Goal: Information Seeking & Learning: Compare options

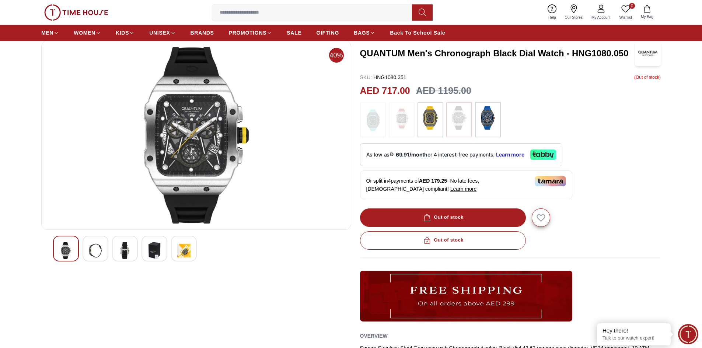
scroll to position [37, 0]
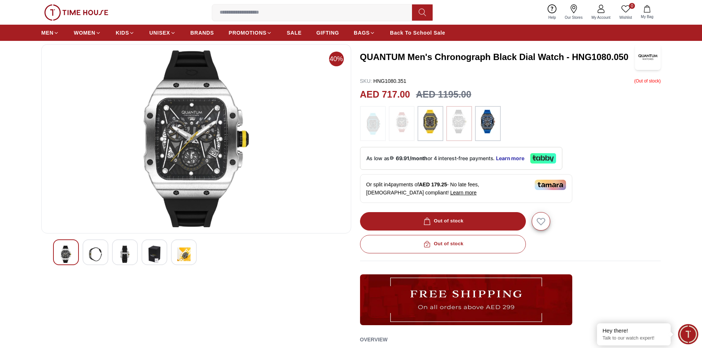
click at [199, 158] on img at bounding box center [196, 138] width 297 height 177
click at [107, 255] on div at bounding box center [95, 252] width 26 height 26
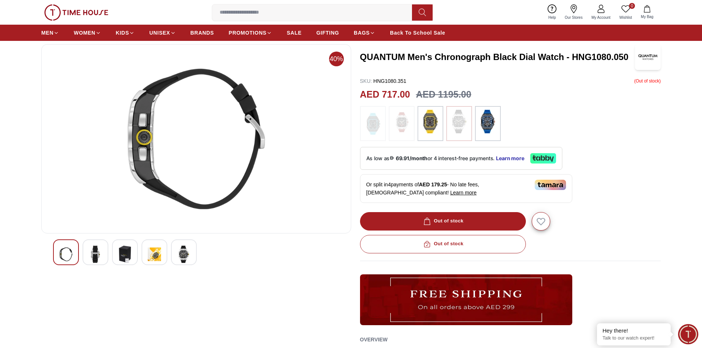
click at [120, 257] on img at bounding box center [124, 254] width 13 height 17
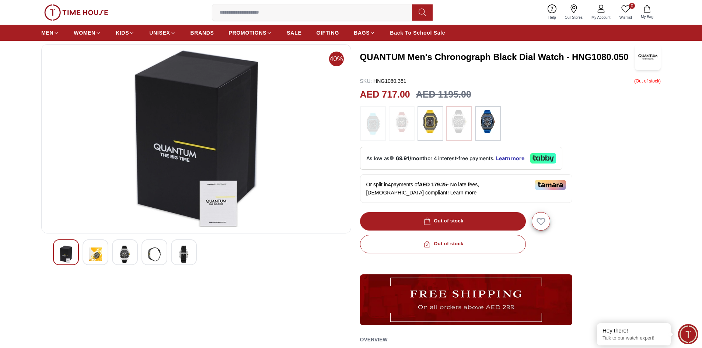
click at [165, 255] on div at bounding box center [154, 252] width 26 height 26
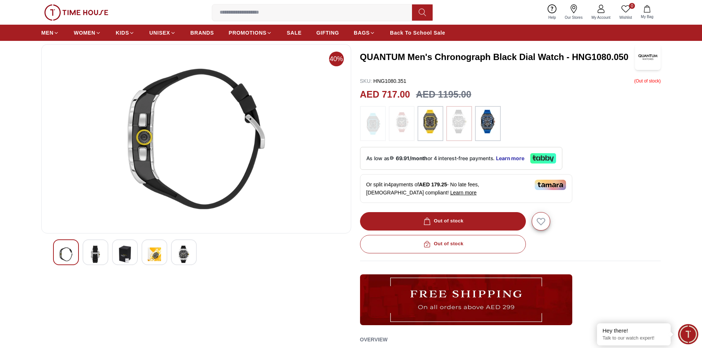
click at [172, 254] on div at bounding box center [184, 252] width 26 height 26
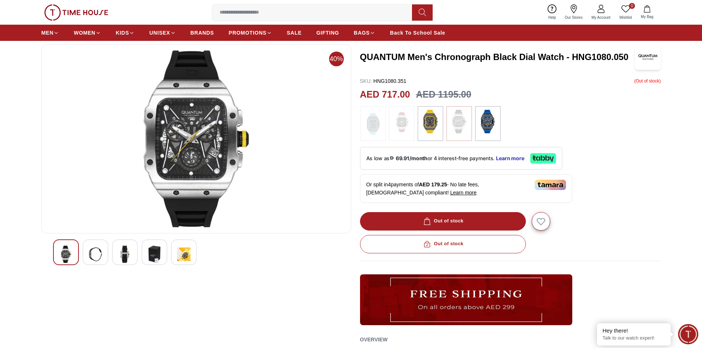
click at [71, 261] on img at bounding box center [65, 254] width 13 height 17
click at [189, 111] on img at bounding box center [196, 138] width 297 height 177
click at [373, 96] on h2 "AED 717.00" at bounding box center [385, 95] width 50 height 14
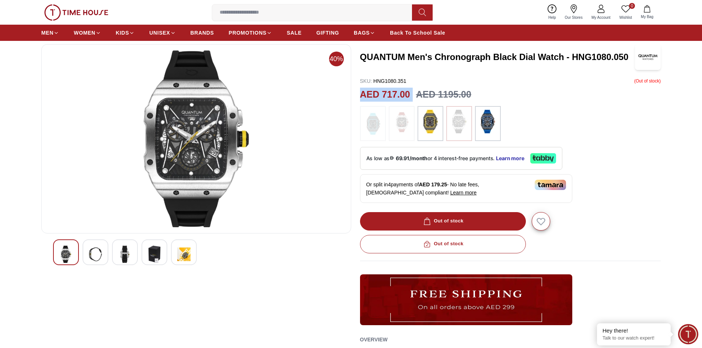
click at [378, 96] on h2 "AED 717.00" at bounding box center [385, 95] width 50 height 14
click at [375, 98] on h2 "AED 717.00" at bounding box center [385, 95] width 50 height 14
drag, startPoint x: 407, startPoint y: 93, endPoint x: 373, endPoint y: 93, distance: 34.3
click at [373, 93] on h2 "AED 717.00" at bounding box center [385, 95] width 50 height 14
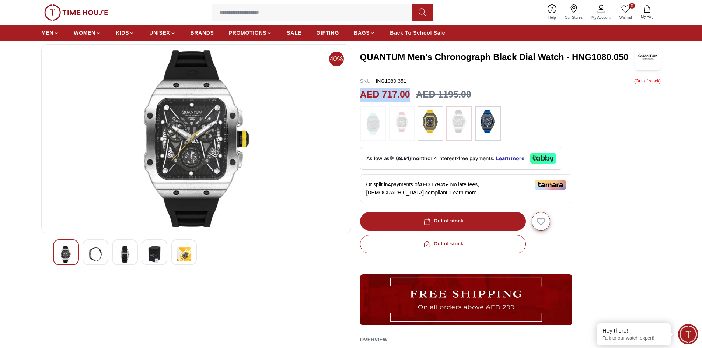
drag, startPoint x: 363, startPoint y: 93, endPoint x: 409, endPoint y: 92, distance: 46.1
click at [409, 92] on h2 "AED 717.00" at bounding box center [385, 95] width 50 height 14
click at [398, 102] on div "QUANTUM Men's Chronograph Black Dial Watch - HNG1080.050 SKU : HNG1080.351 ( Ou…" at bounding box center [510, 233] width 301 height 378
click at [200, 108] on img at bounding box center [196, 138] width 297 height 177
click at [369, 59] on h3 "QUANTUM Men's Chronograph Black Dial Watch - HNG1080.050" at bounding box center [497, 57] width 275 height 12
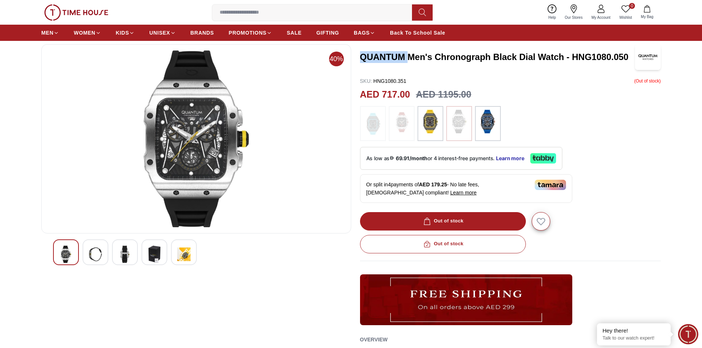
click at [369, 59] on h3 "QUANTUM Men's Chronograph Black Dial Watch - HNG1080.050" at bounding box center [497, 57] width 275 height 12
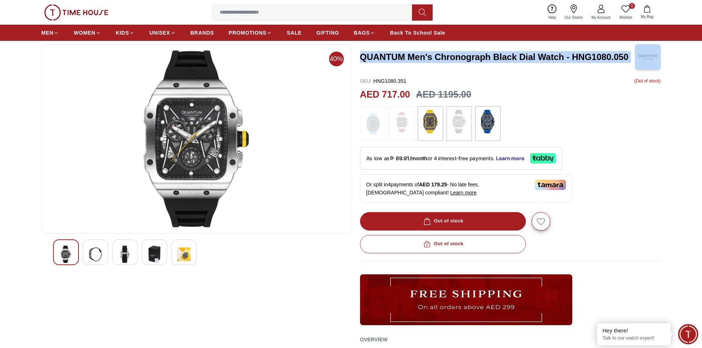
click at [369, 59] on h3 "QUANTUM Men's Chronograph Black Dial Watch - HNG1080.050" at bounding box center [497, 57] width 275 height 12
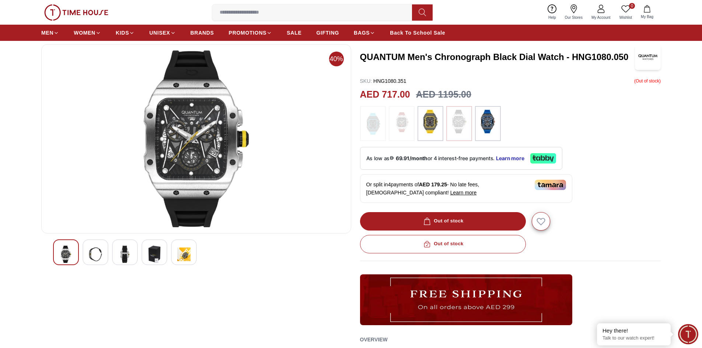
click at [685, 187] on section "40% QUANTUM Men's Chronograph Black Dial Watch - HNG1080.050 SKU : HNG1080.351 …" at bounding box center [351, 255] width 702 height 422
click at [210, 155] on img at bounding box center [196, 138] width 297 height 177
click at [96, 258] on img at bounding box center [95, 254] width 13 height 17
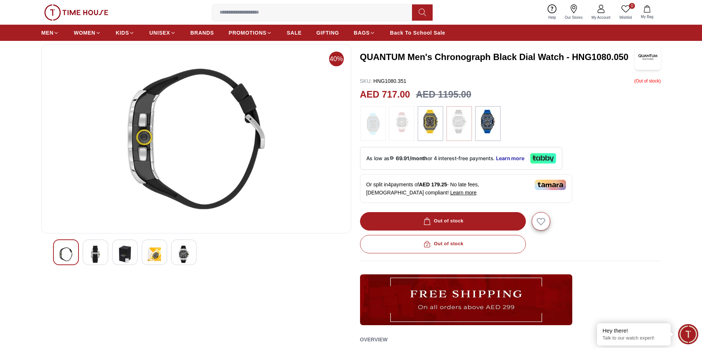
click at [137, 140] on img at bounding box center [196, 138] width 297 height 177
click at [105, 251] on div at bounding box center [95, 252] width 26 height 26
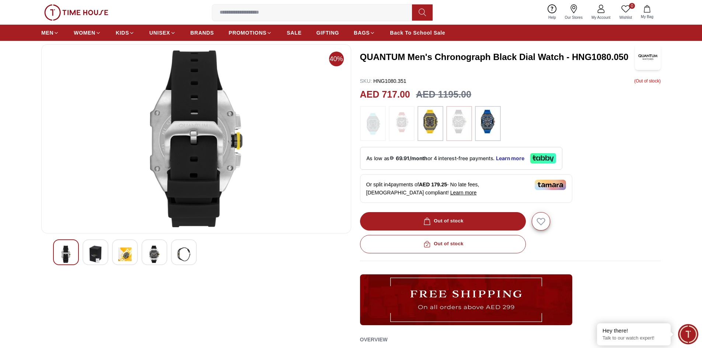
click at [161, 256] on img at bounding box center [154, 254] width 13 height 17
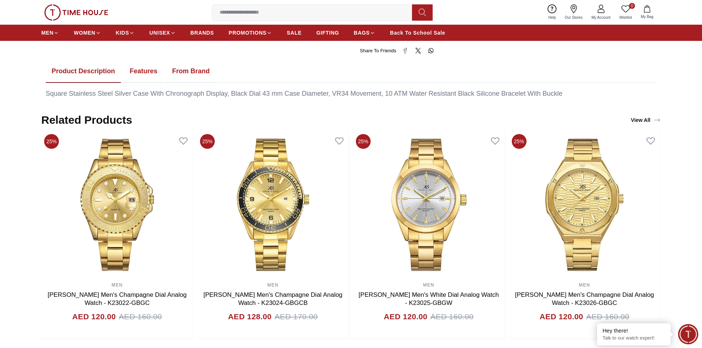
scroll to position [405, 0]
click at [142, 77] on button "Features" at bounding box center [143, 71] width 39 height 23
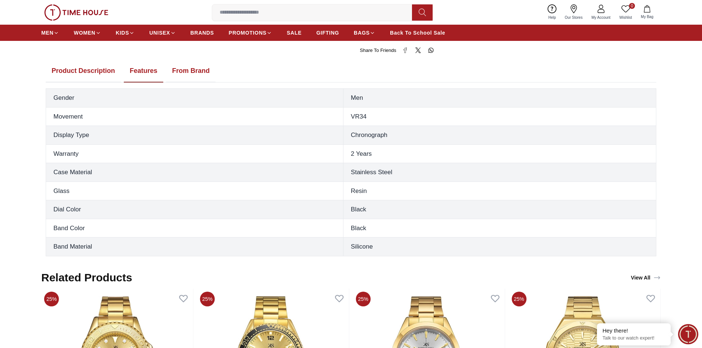
click at [193, 75] on button "From Brand" at bounding box center [190, 71] width 49 height 23
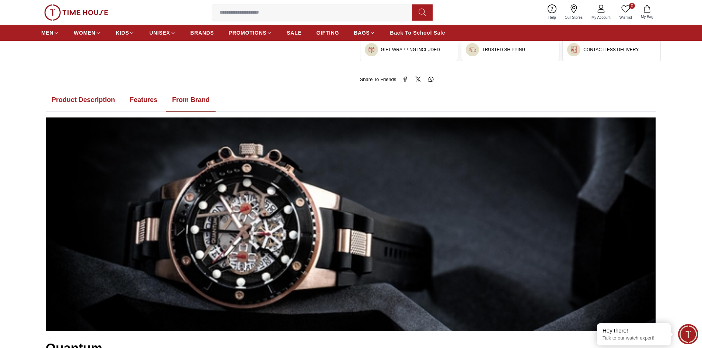
scroll to position [368, 0]
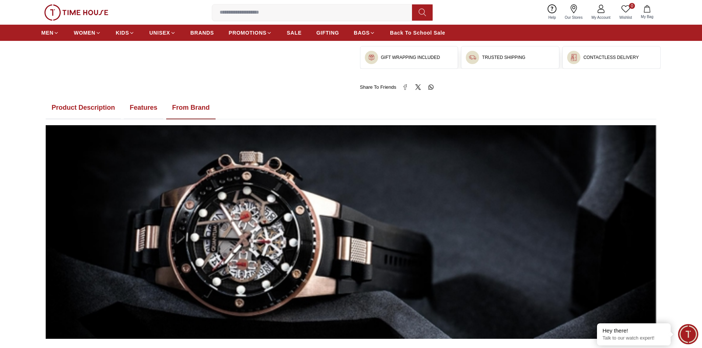
click at [71, 107] on button "Product Description" at bounding box center [83, 107] width 75 height 23
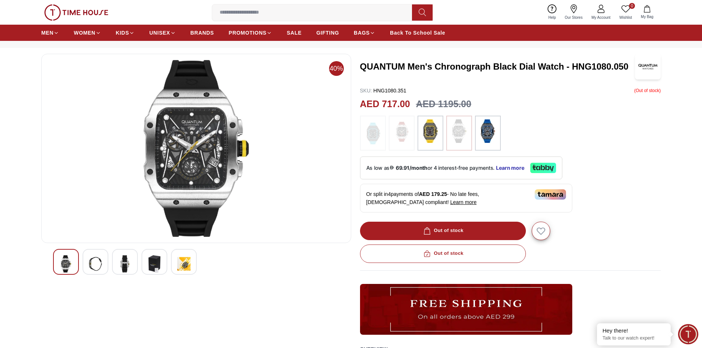
scroll to position [0, 0]
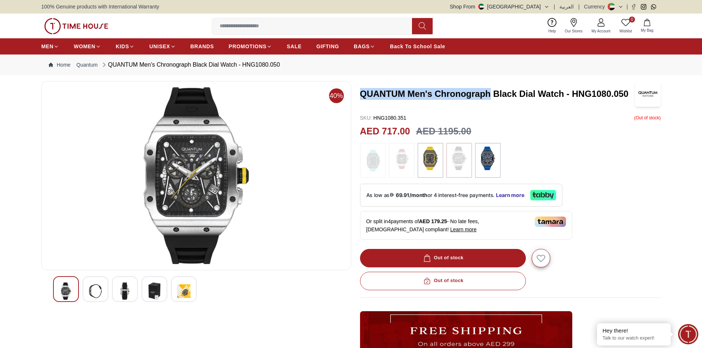
drag, startPoint x: 361, startPoint y: 94, endPoint x: 489, endPoint y: 95, distance: 128.2
click at [489, 95] on h3 "QUANTUM Men's Chronograph Black Dial Watch - HNG1080.050" at bounding box center [497, 94] width 275 height 12
click at [448, 97] on h3 "QUANTUM Men's Chronograph Black Dial Watch - HNG1080.050" at bounding box center [497, 94] width 275 height 12
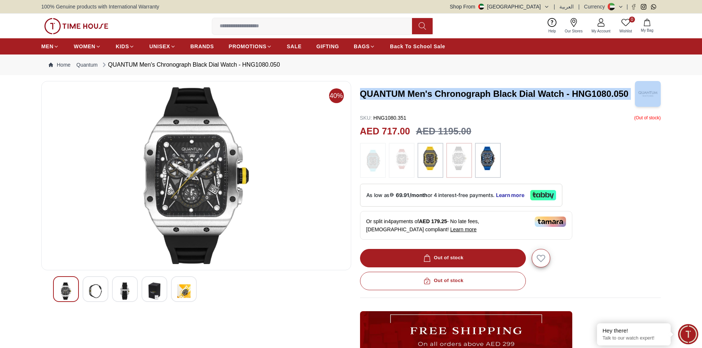
click at [80, 28] on img at bounding box center [76, 26] width 64 height 16
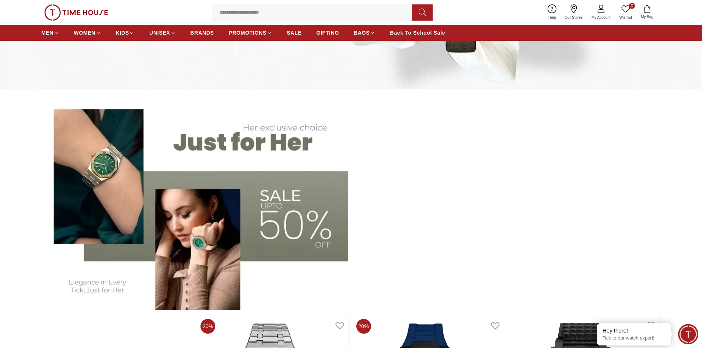
scroll to position [221, 0]
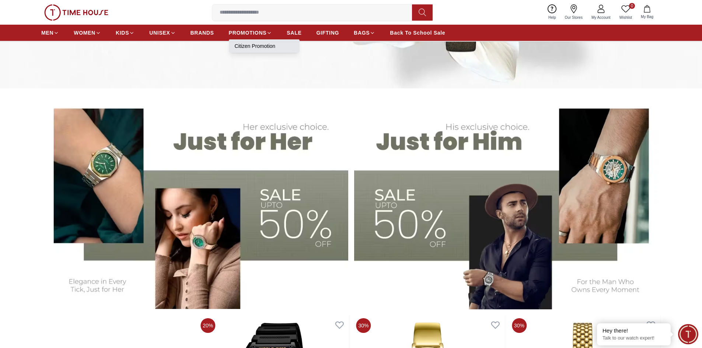
click at [253, 44] on link "Citizen Promotion" at bounding box center [264, 45] width 59 height 7
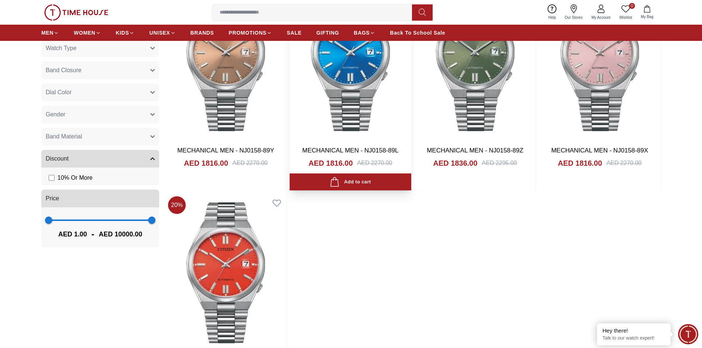
scroll to position [184, 0]
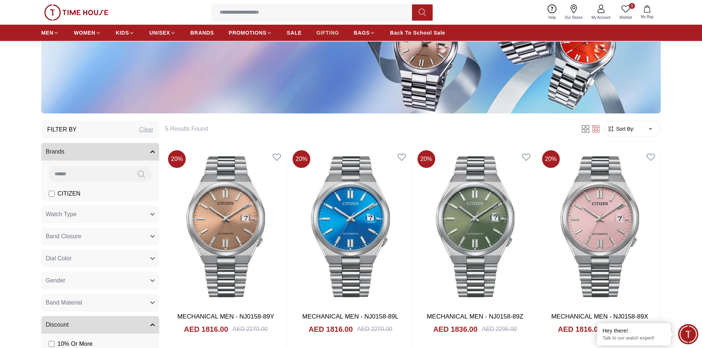
click at [327, 31] on span "GIFTING" at bounding box center [327, 32] width 23 height 7
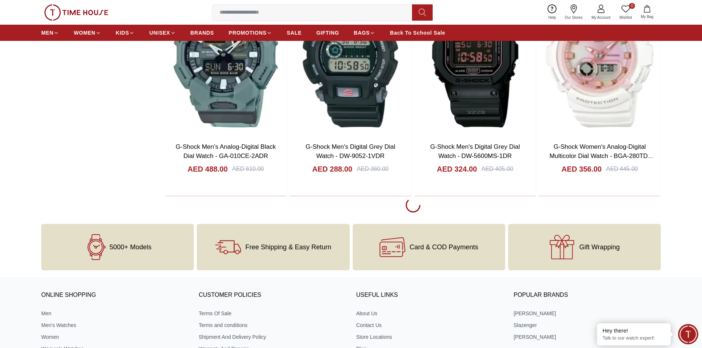
scroll to position [1326, 0]
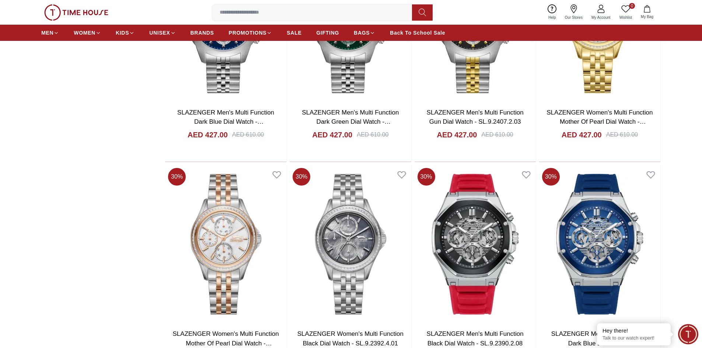
scroll to position [3313, 0]
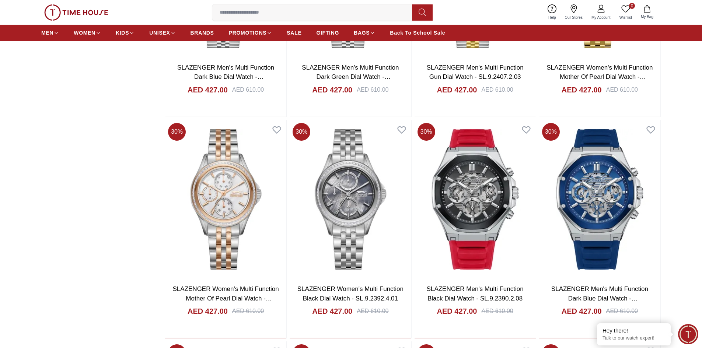
scroll to position [3423, 0]
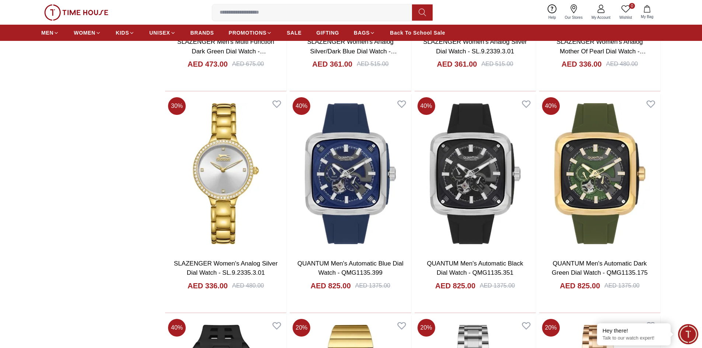
scroll to position [4049, 0]
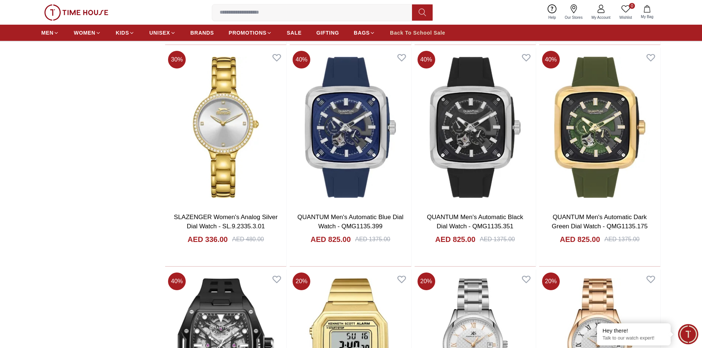
click at [424, 33] on span "Back To School Sale" at bounding box center [417, 32] width 55 height 7
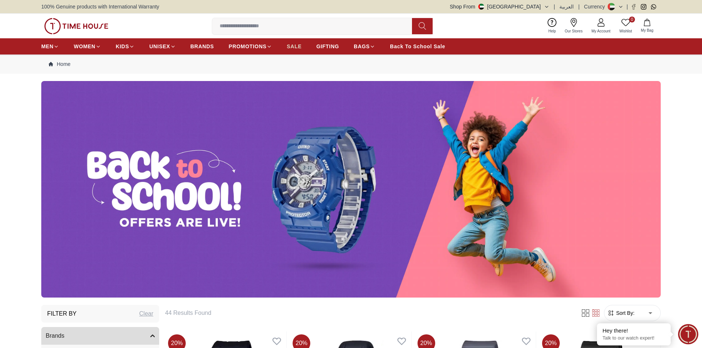
click at [298, 51] on link "SALE" at bounding box center [294, 46] width 15 height 13
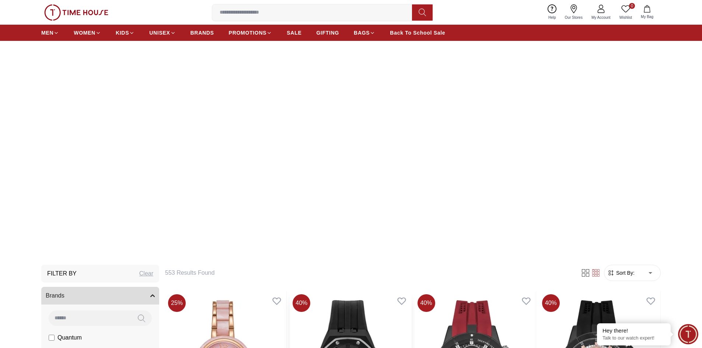
scroll to position [37, 0]
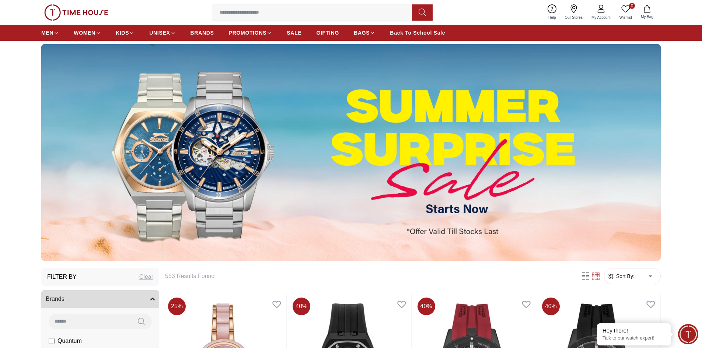
click at [345, 169] on img at bounding box center [350, 152] width 619 height 217
click at [419, 165] on img at bounding box center [350, 152] width 619 height 217
drag, startPoint x: 456, startPoint y: 235, endPoint x: 386, endPoint y: 223, distance: 70.7
click at [456, 236] on img at bounding box center [350, 152] width 619 height 217
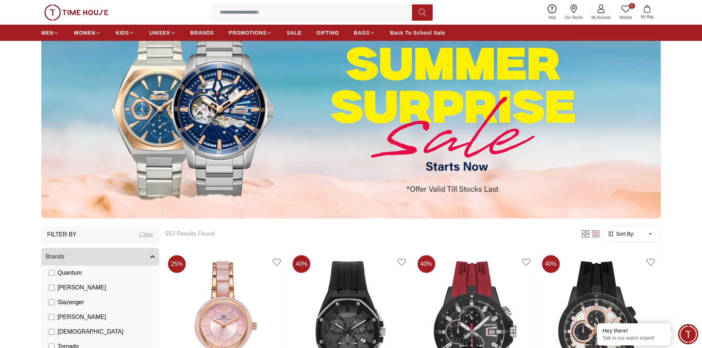
scroll to position [0, 0]
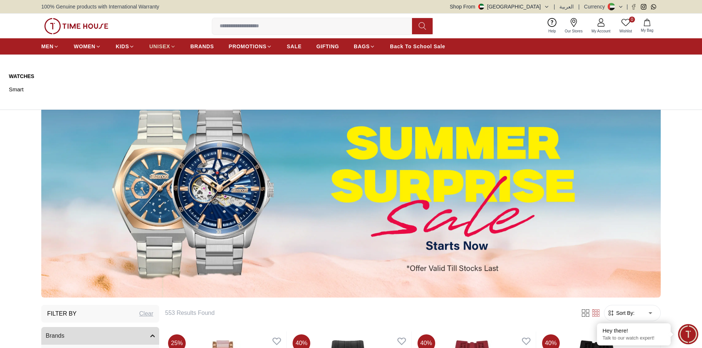
click at [166, 45] on span "UNISEX" at bounding box center [159, 46] width 21 height 7
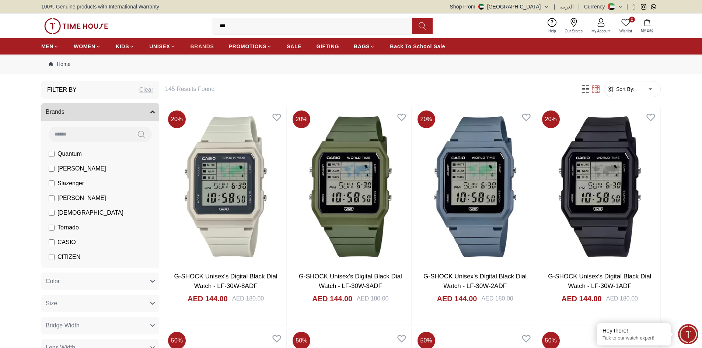
click at [199, 45] on span "BRANDS" at bounding box center [202, 46] width 24 height 7
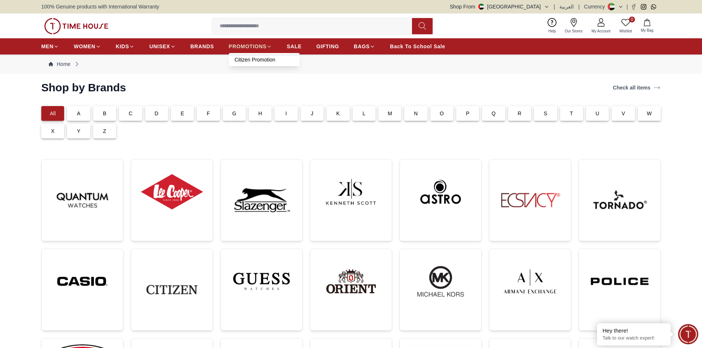
click at [249, 50] on link "PROMOTIONS" at bounding box center [250, 46] width 43 height 13
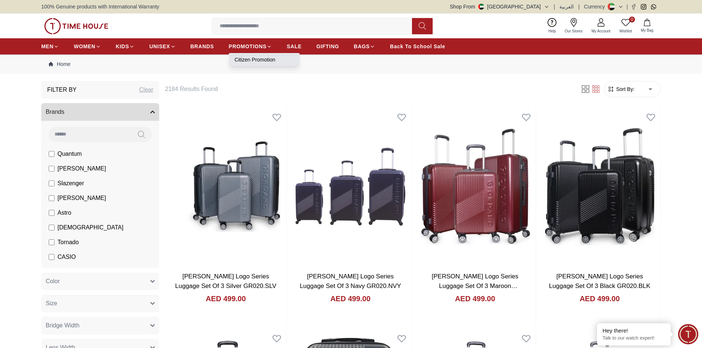
click at [251, 56] on link "Citizen Promotion" at bounding box center [264, 59] width 59 height 7
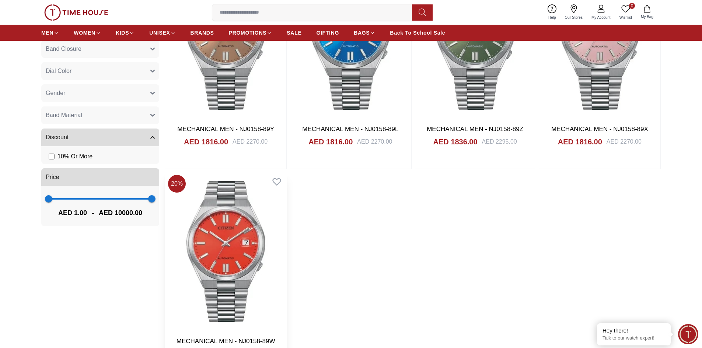
scroll to position [405, 0]
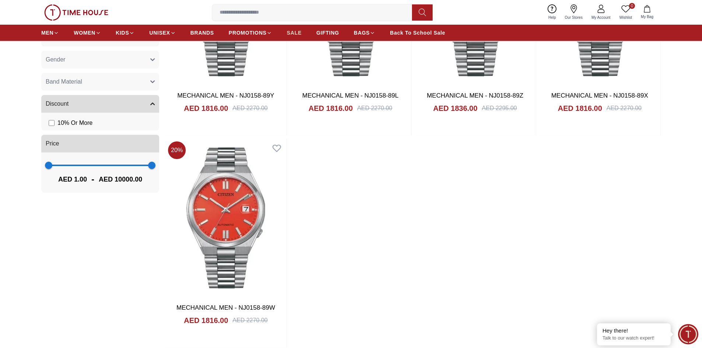
click at [299, 36] on span "SALE" at bounding box center [294, 32] width 15 height 7
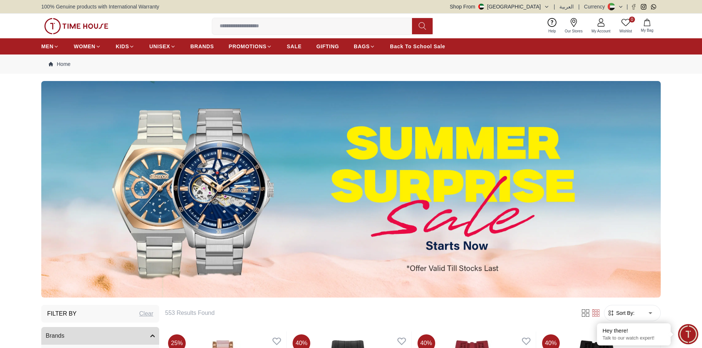
click at [75, 27] on img at bounding box center [76, 26] width 64 height 16
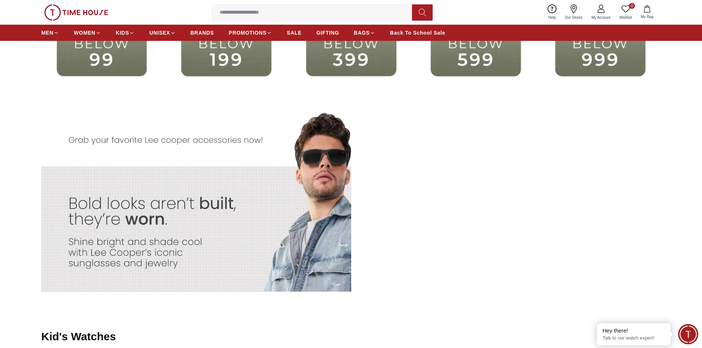
scroll to position [1768, 0]
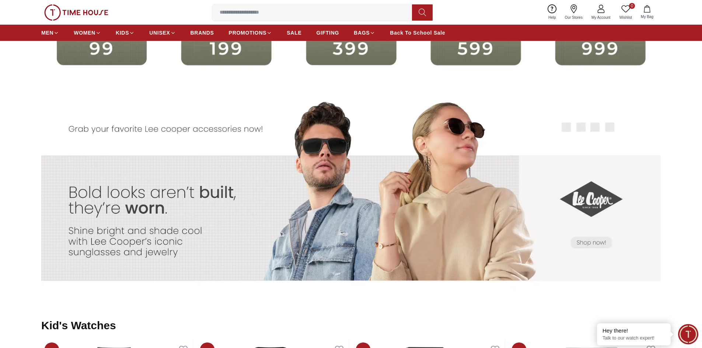
click at [285, 193] on img at bounding box center [273, 196] width 155 height 217
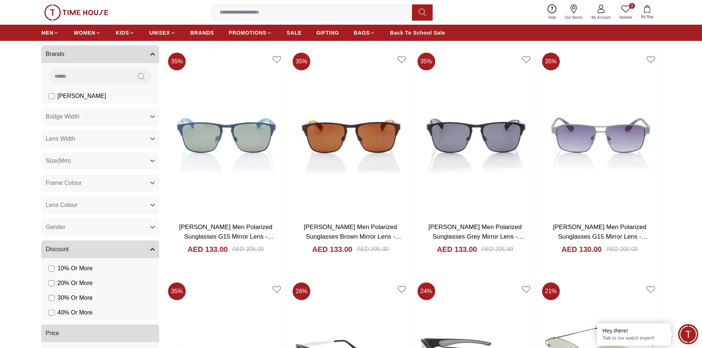
scroll to position [184, 0]
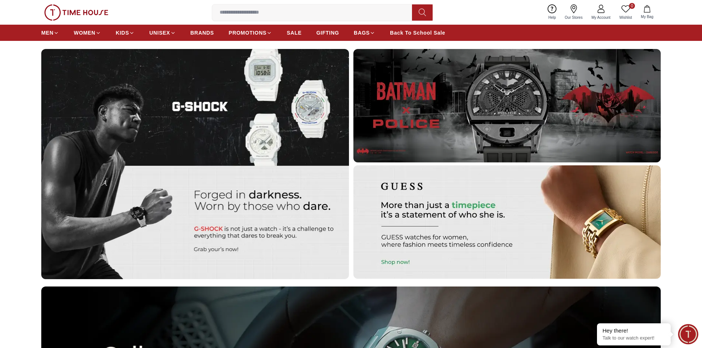
scroll to position [2394, 0]
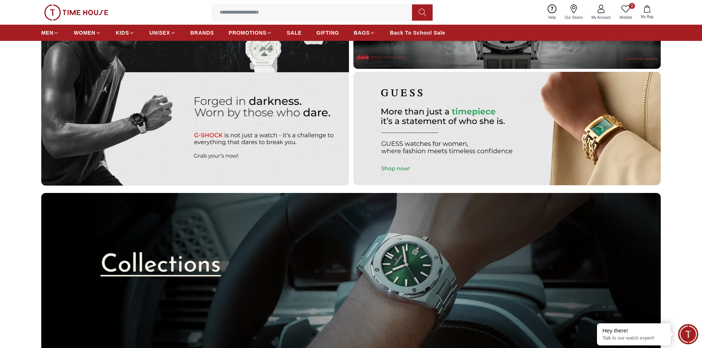
click at [459, 169] on img at bounding box center [507, 128] width 308 height 113
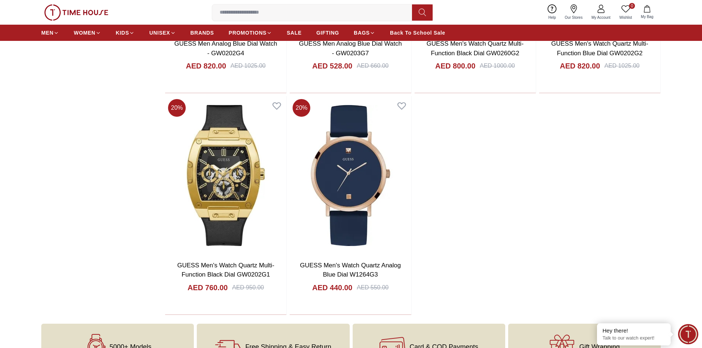
scroll to position [1031, 0]
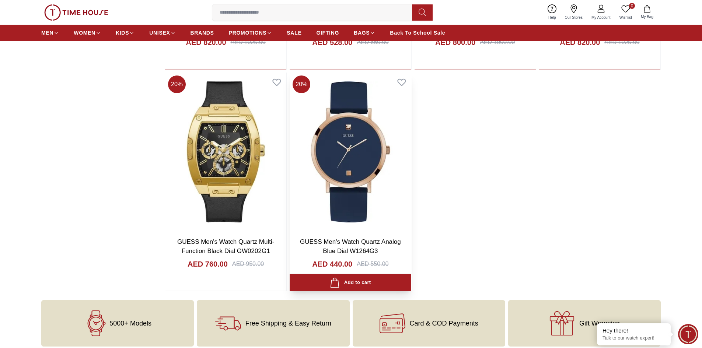
click at [323, 175] on img at bounding box center [349, 152] width 121 height 158
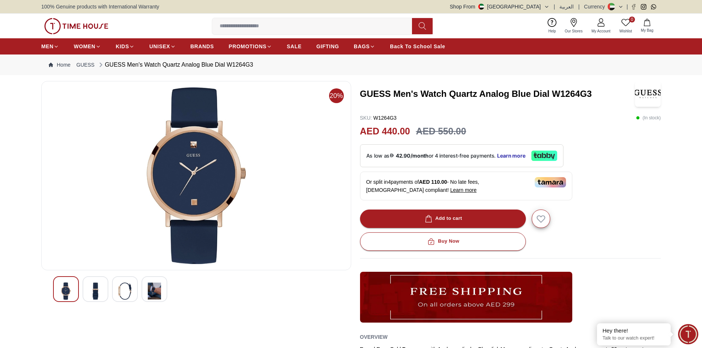
click at [92, 282] on div at bounding box center [95, 289] width 26 height 26
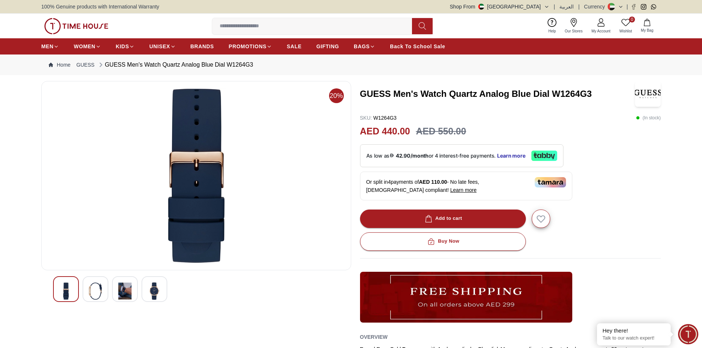
click at [127, 295] on img at bounding box center [124, 290] width 13 height 17
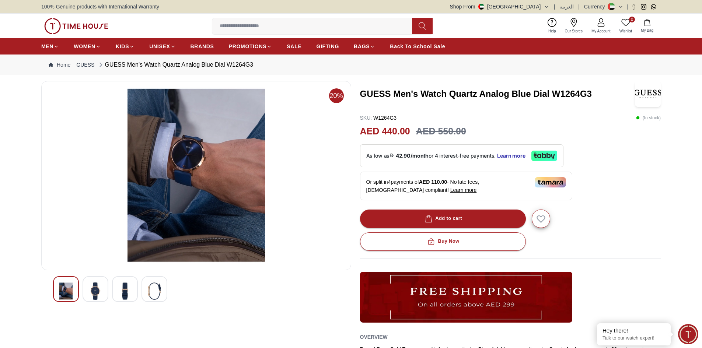
click at [144, 292] on div at bounding box center [154, 289] width 26 height 26
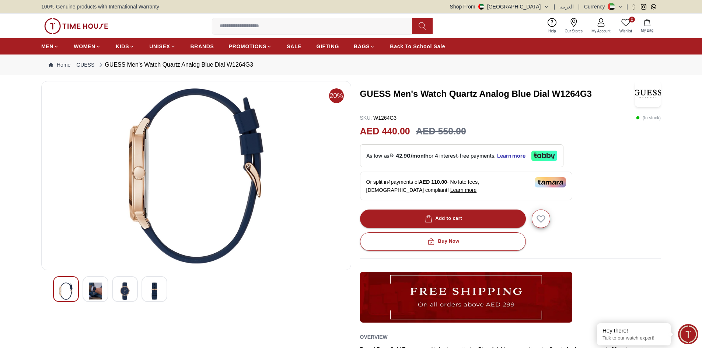
click at [125, 300] on div at bounding box center [125, 289] width 26 height 26
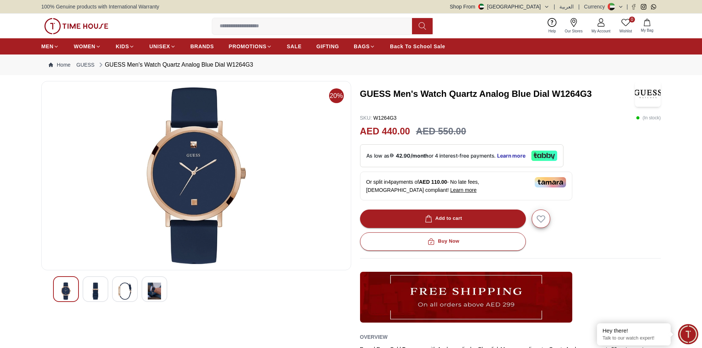
click at [67, 298] on img at bounding box center [65, 290] width 13 height 17
click at [84, 297] on div at bounding box center [95, 289] width 26 height 26
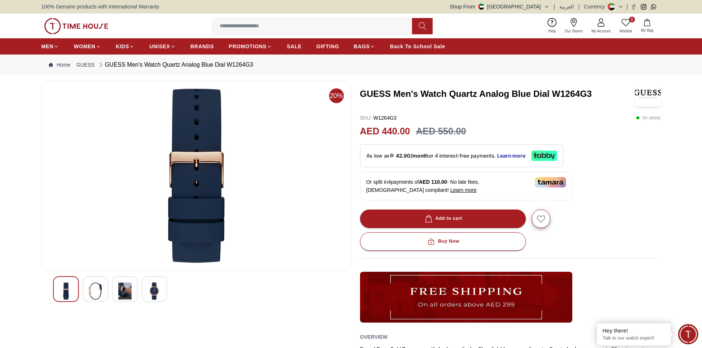
click at [98, 295] on img at bounding box center [95, 290] width 13 height 17
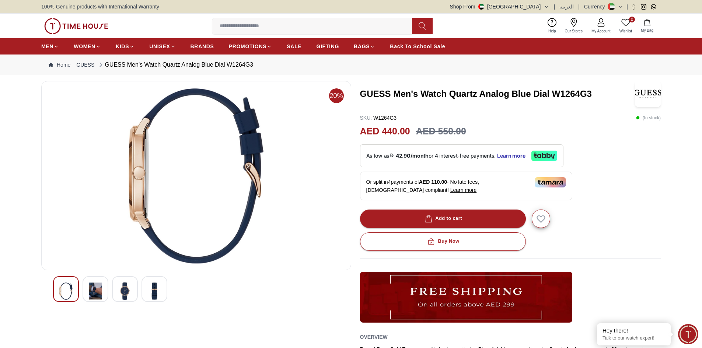
click at [125, 294] on img at bounding box center [124, 290] width 13 height 17
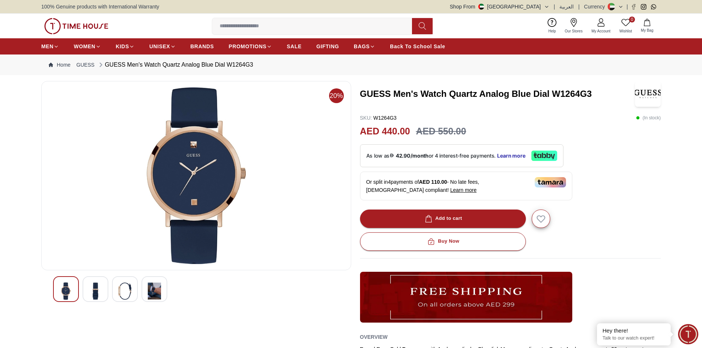
click at [141, 294] on div at bounding box center [154, 289] width 26 height 26
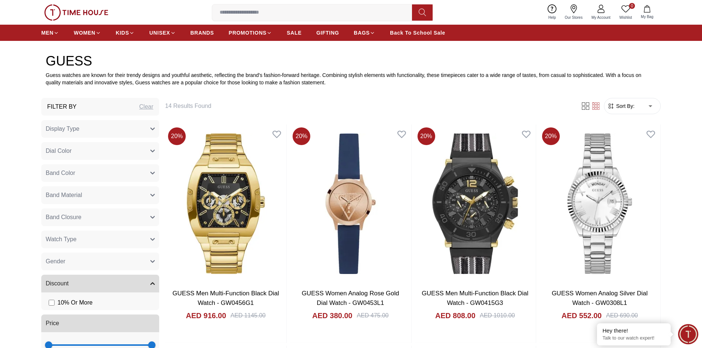
scroll to position [314, 0]
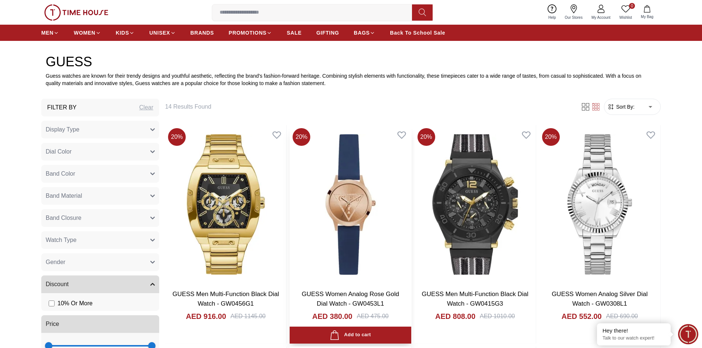
click at [361, 201] on img at bounding box center [349, 204] width 121 height 158
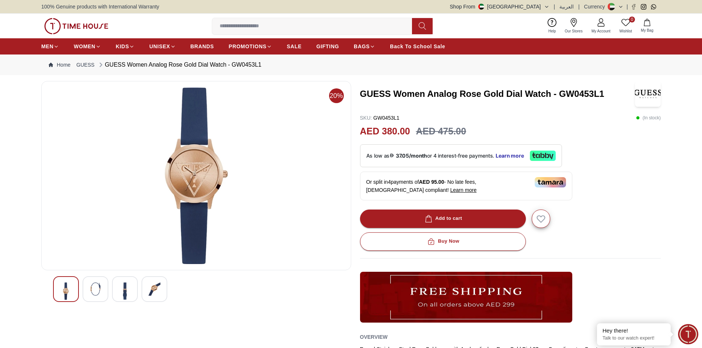
click at [96, 287] on img at bounding box center [95, 288] width 13 height 13
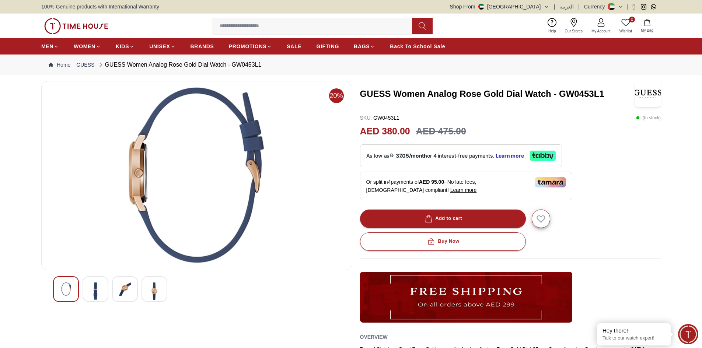
click at [123, 292] on img at bounding box center [124, 288] width 13 height 13
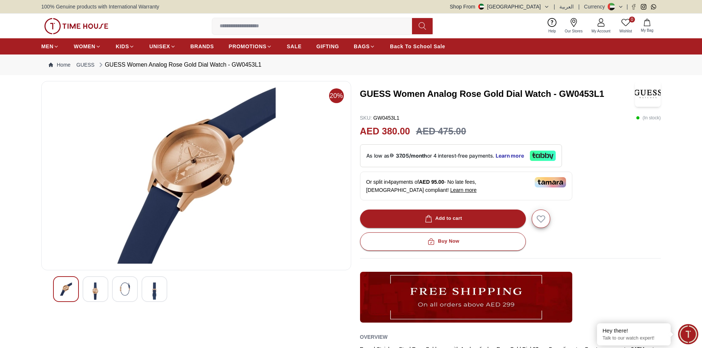
click at [153, 290] on img at bounding box center [154, 290] width 13 height 17
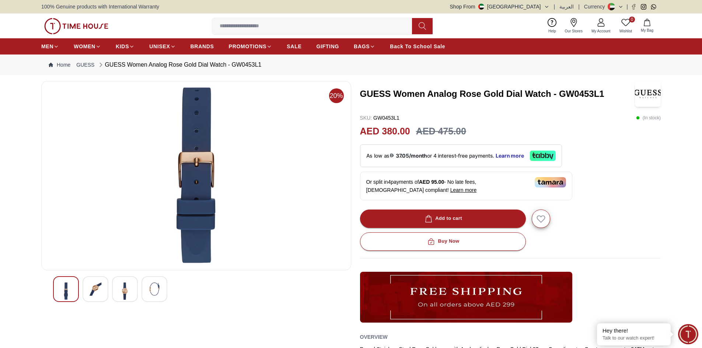
click at [66, 290] on img at bounding box center [65, 290] width 13 height 17
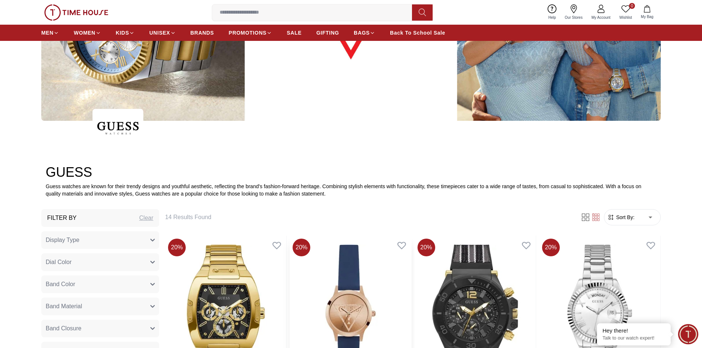
scroll to position [20, 0]
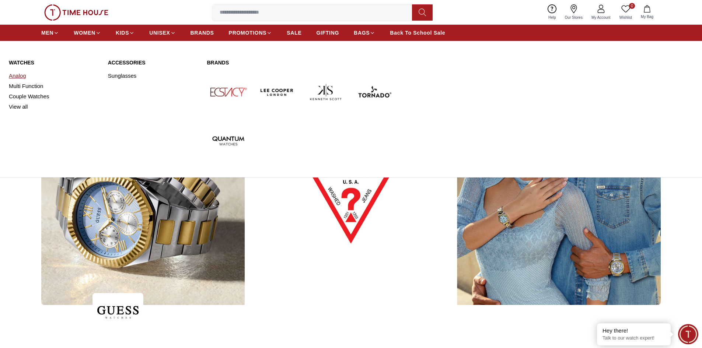
click at [20, 75] on link "Analog" at bounding box center [54, 76] width 90 height 10
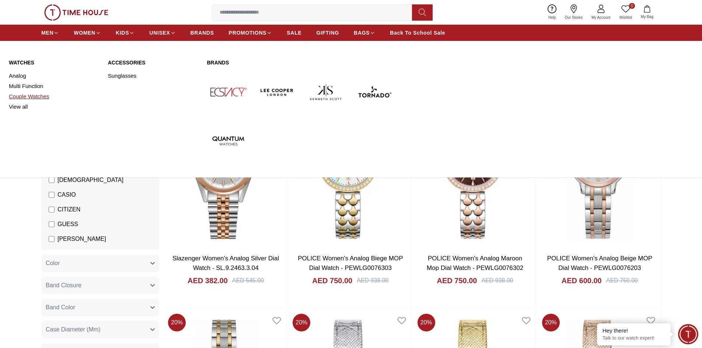
click at [29, 95] on link "Couple Watches" at bounding box center [54, 96] width 90 height 10
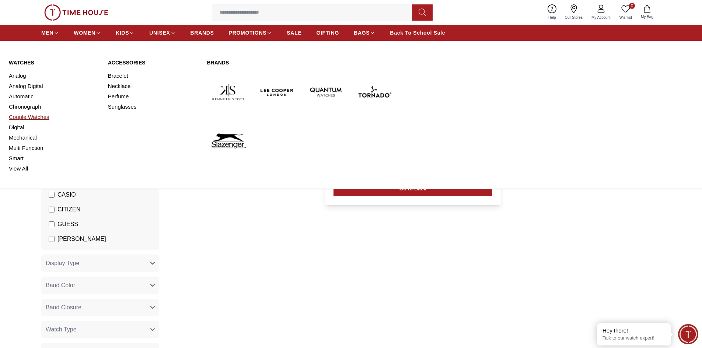
click at [35, 114] on link "Couple Watches" at bounding box center [54, 117] width 90 height 10
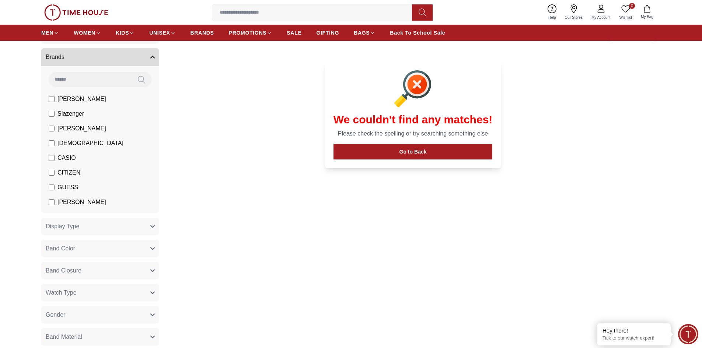
scroll to position [20, 0]
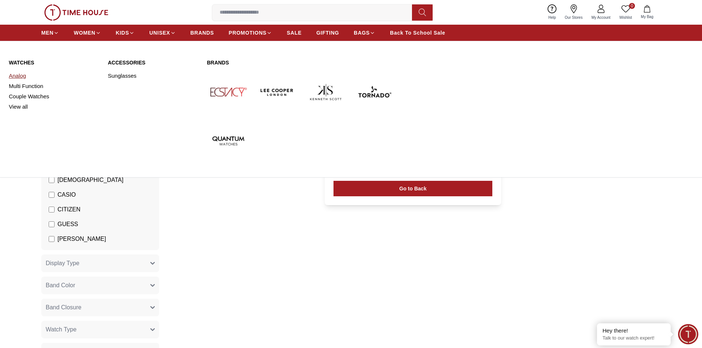
click at [17, 75] on link "Analog" at bounding box center [54, 76] width 90 height 10
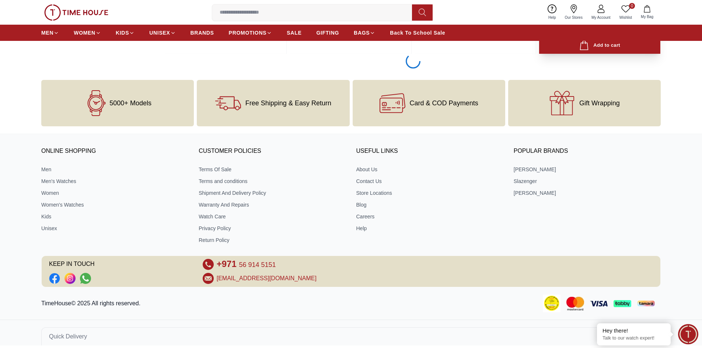
scroll to position [1161, 0]
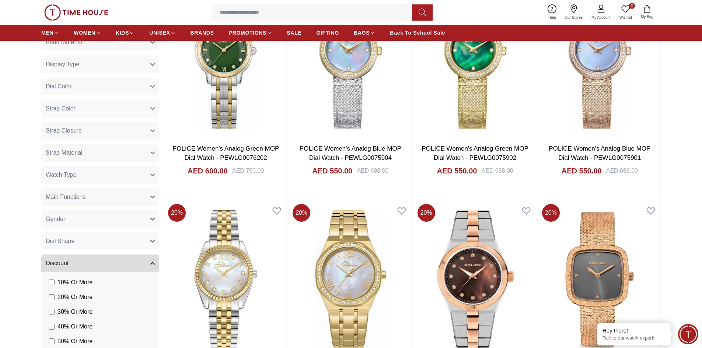
scroll to position [314, 0]
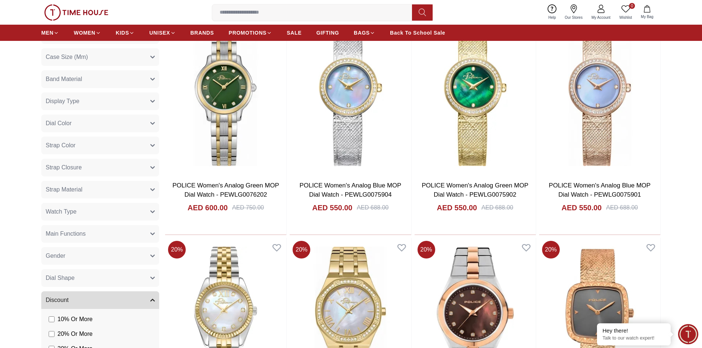
click at [102, 101] on button "Display Type" at bounding box center [100, 101] width 118 height 18
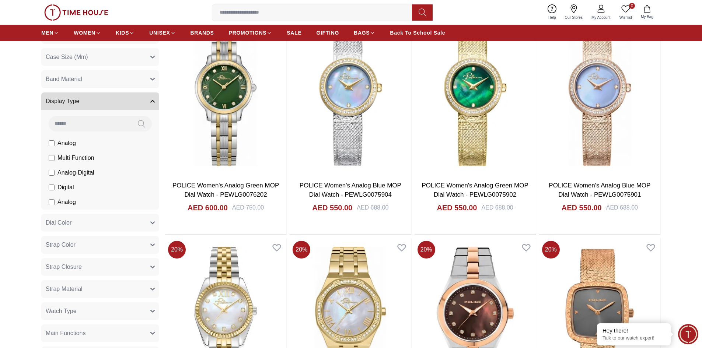
click at [101, 98] on button "Display Type" at bounding box center [100, 101] width 118 height 18
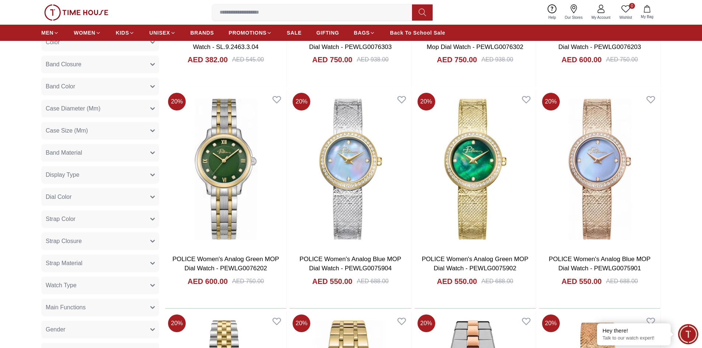
scroll to position [204, 0]
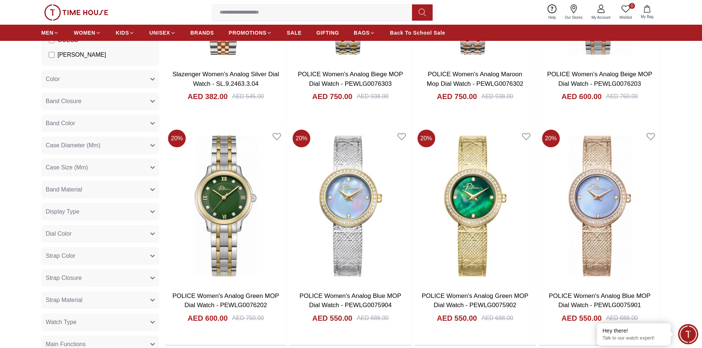
click at [99, 166] on button "Case Size (Mm)" at bounding box center [100, 168] width 118 height 18
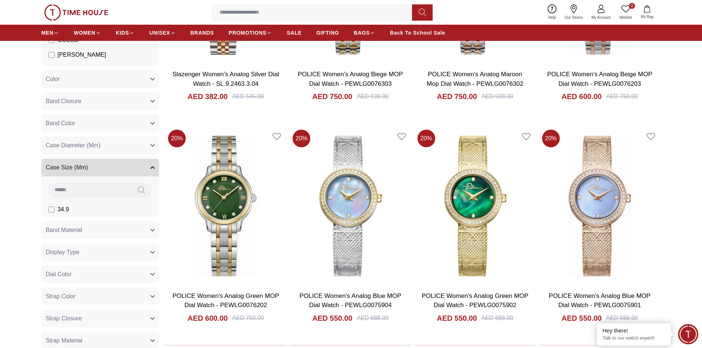
click at [99, 166] on button "Case Size (Mm)" at bounding box center [100, 168] width 118 height 18
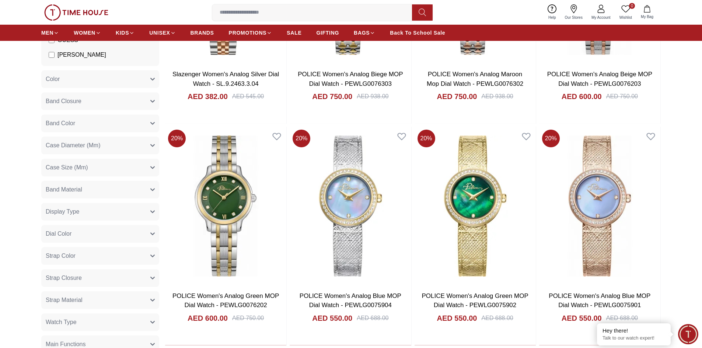
click at [92, 187] on button "Band Material" at bounding box center [100, 190] width 118 height 18
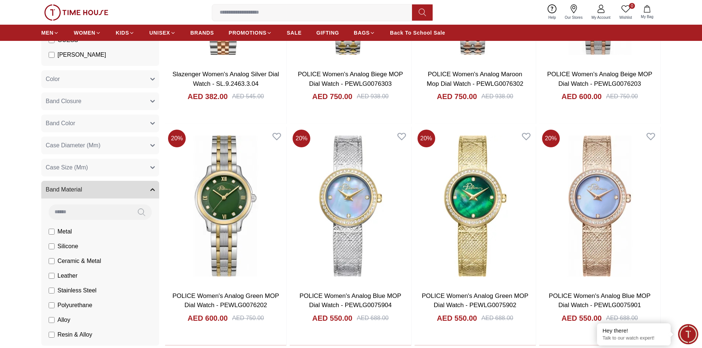
click at [92, 187] on button "Band Material" at bounding box center [100, 190] width 118 height 18
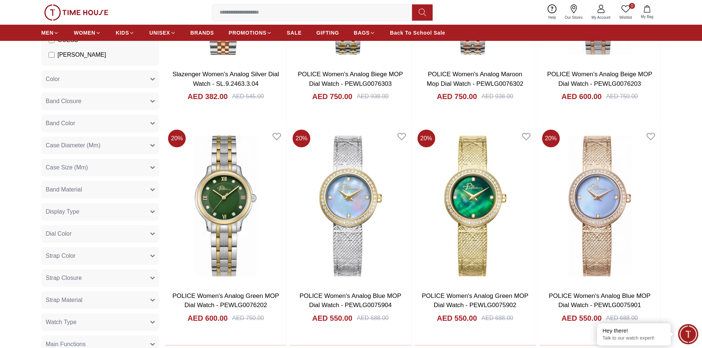
click at [85, 210] on button "Display Type" at bounding box center [100, 212] width 118 height 18
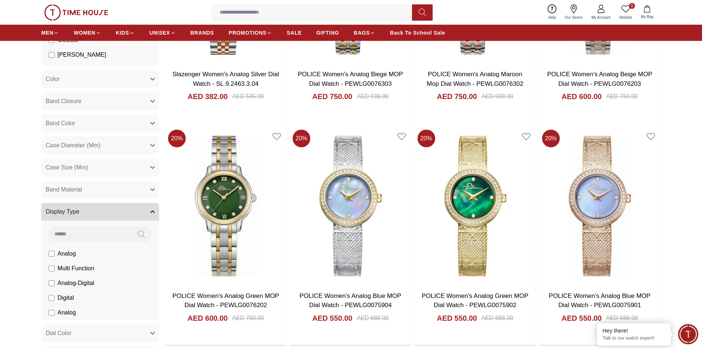
click at [85, 210] on button "Display Type" at bounding box center [100, 212] width 118 height 18
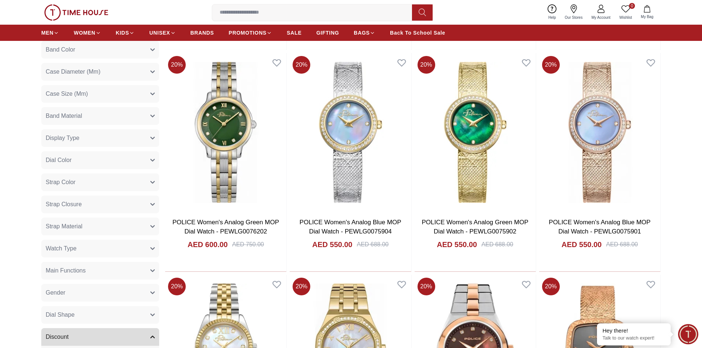
scroll to position [314, 0]
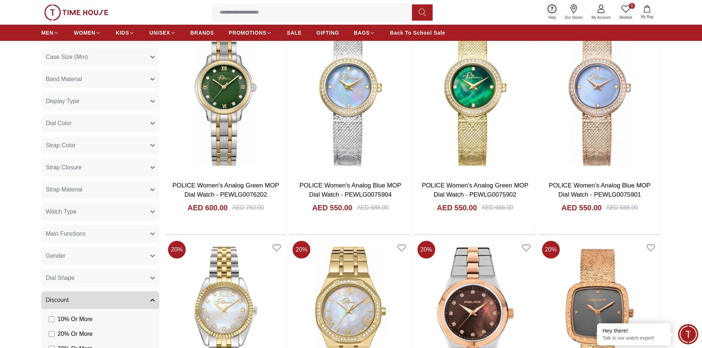
click at [105, 207] on button "Watch Type" at bounding box center [100, 212] width 118 height 18
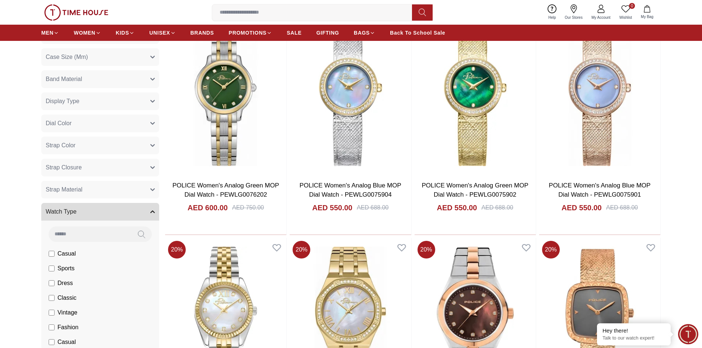
click at [105, 207] on button "Watch Type" at bounding box center [100, 212] width 118 height 18
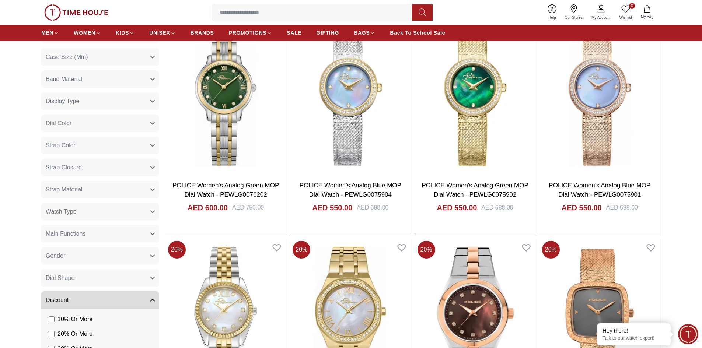
click at [106, 226] on button "Main Functions" at bounding box center [100, 234] width 118 height 18
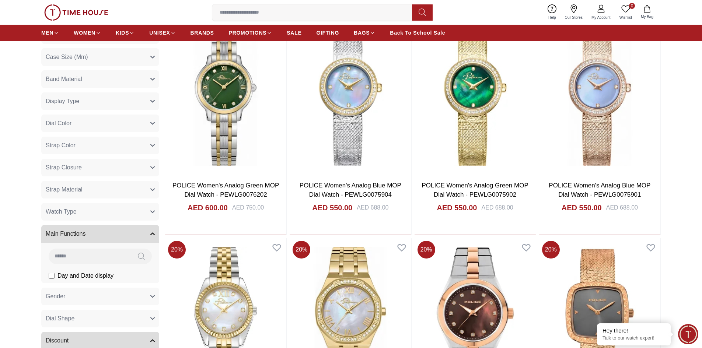
click at [106, 226] on button "Main Functions" at bounding box center [100, 234] width 118 height 18
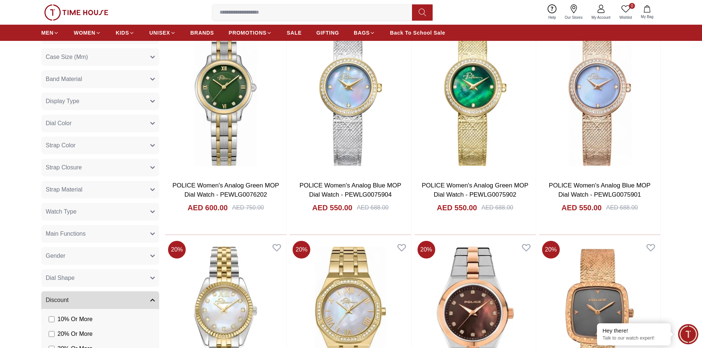
click at [100, 254] on button "Gender" at bounding box center [100, 256] width 118 height 18
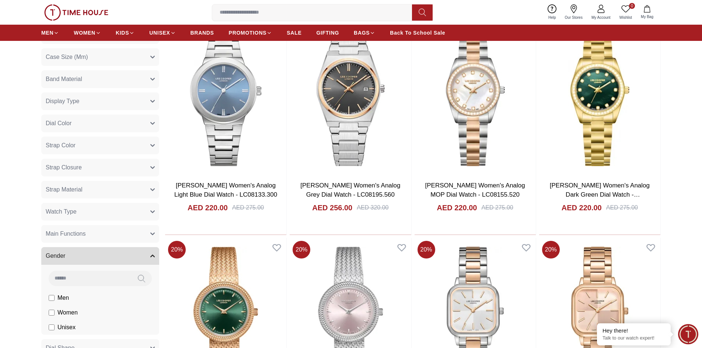
click at [110, 258] on button "Gender" at bounding box center [100, 256] width 118 height 18
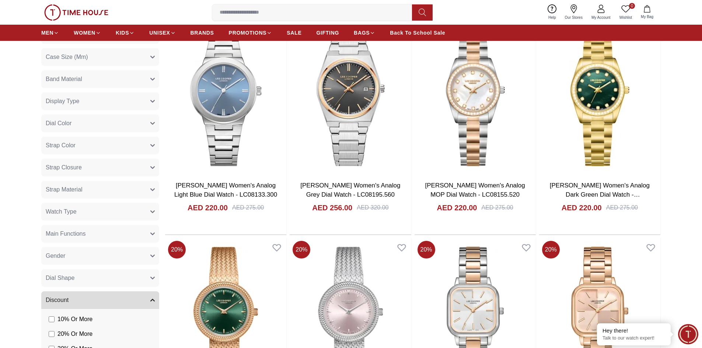
click at [102, 273] on button "Dial Shape" at bounding box center [100, 278] width 118 height 18
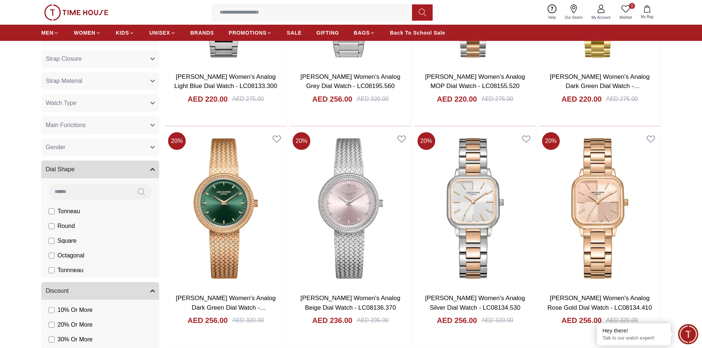
scroll to position [425, 0]
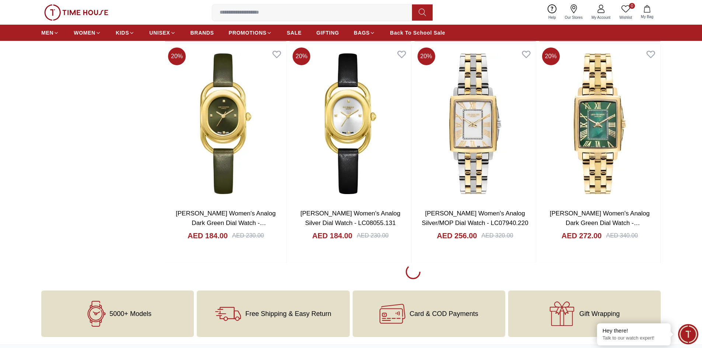
scroll to position [994, 0]
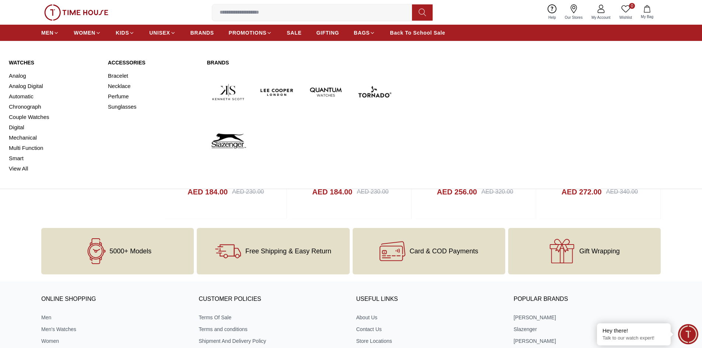
drag, startPoint x: 24, startPoint y: 65, endPoint x: 27, endPoint y: 61, distance: 4.9
click at [24, 65] on link "Watches" at bounding box center [54, 62] width 90 height 7
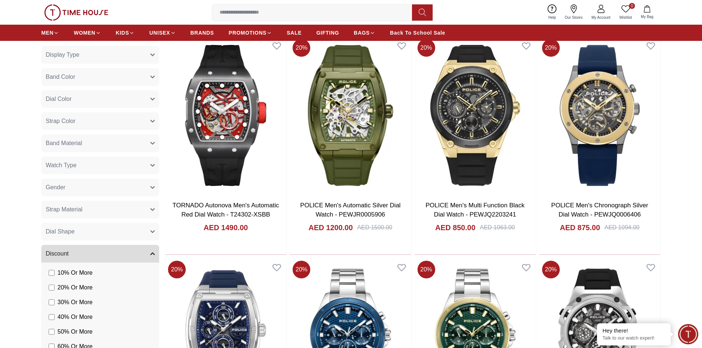
scroll to position [295, 0]
click at [111, 229] on button "Dial Shape" at bounding box center [100, 231] width 118 height 18
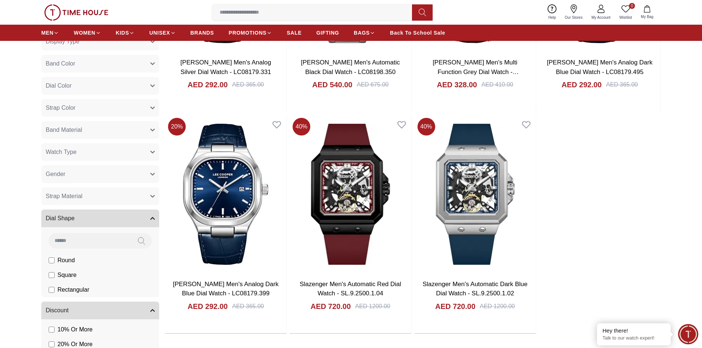
scroll to position [221, 0]
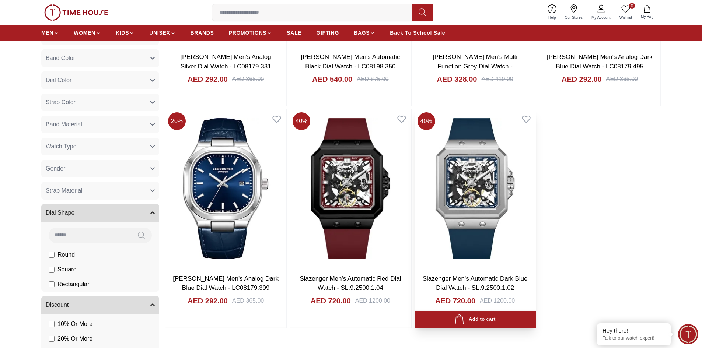
click at [466, 186] on img at bounding box center [474, 188] width 121 height 158
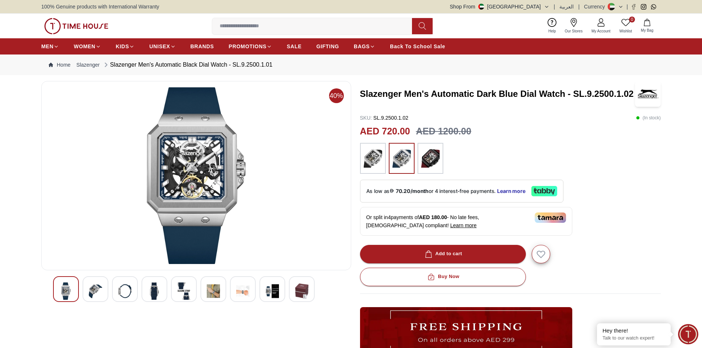
click at [371, 90] on h3 "Slazenger Men's Automatic Dark Blue Dial Watch - SL.9.2500.1.02" at bounding box center [497, 94] width 275 height 12
click at [426, 159] on img at bounding box center [430, 159] width 18 height 24
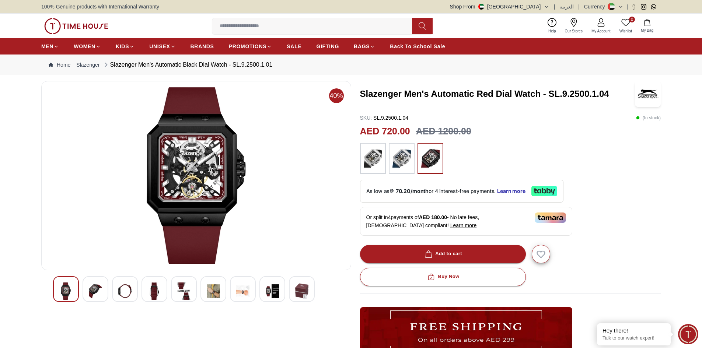
click at [372, 161] on img at bounding box center [372, 159] width 18 height 24
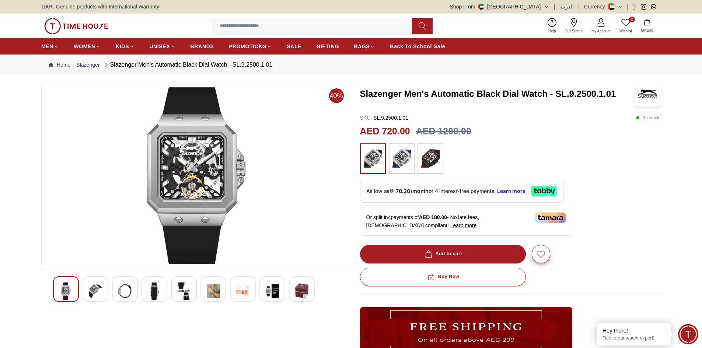
click at [186, 160] on img at bounding box center [196, 175] width 297 height 177
click at [98, 288] on img at bounding box center [95, 290] width 13 height 17
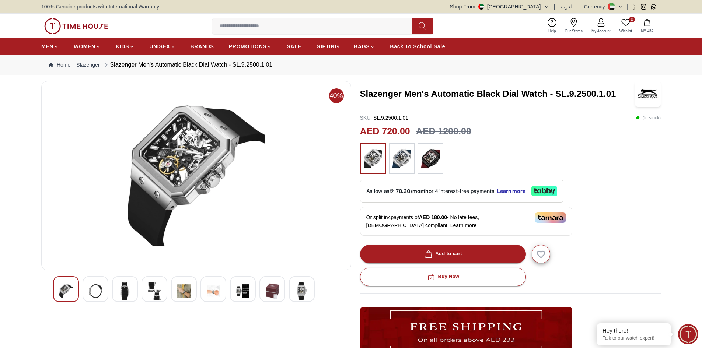
click at [124, 294] on img at bounding box center [124, 290] width 13 height 17
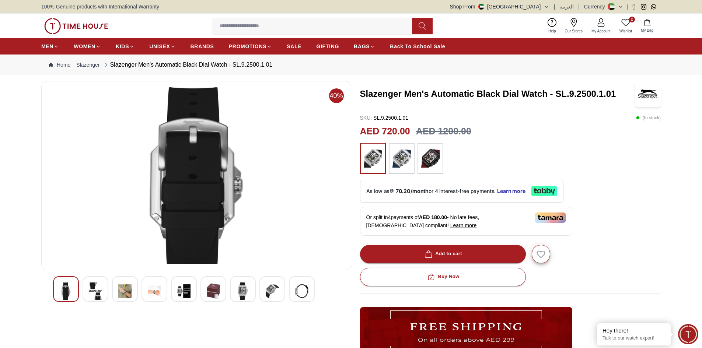
click at [138, 294] on div at bounding box center [196, 289] width 286 height 26
click at [110, 296] on div at bounding box center [196, 289] width 286 height 26
click at [119, 295] on img at bounding box center [124, 290] width 13 height 17
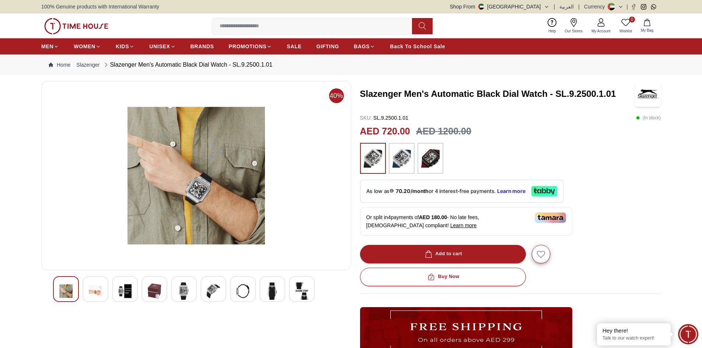
click at [132, 289] on div at bounding box center [125, 289] width 26 height 26
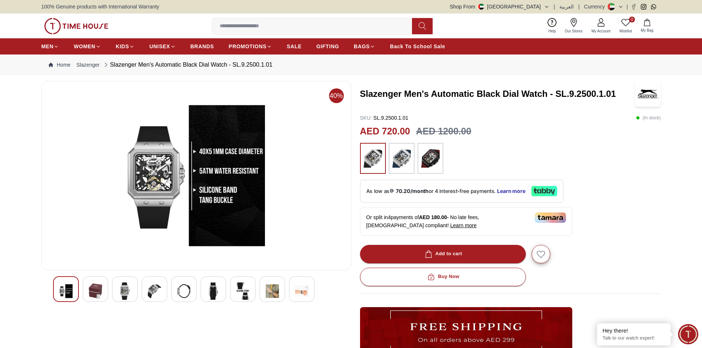
click at [108, 290] on div at bounding box center [95, 289] width 26 height 26
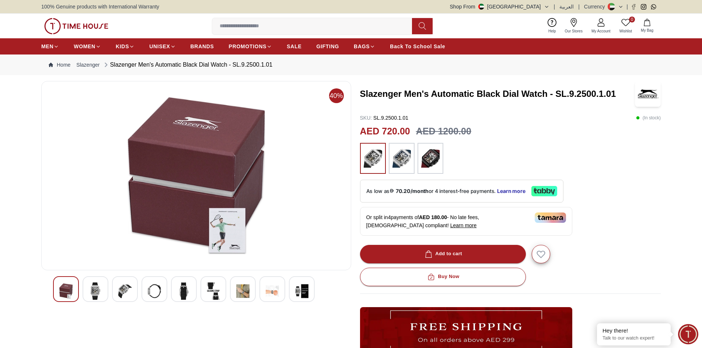
click at [105, 294] on div at bounding box center [95, 289] width 26 height 26
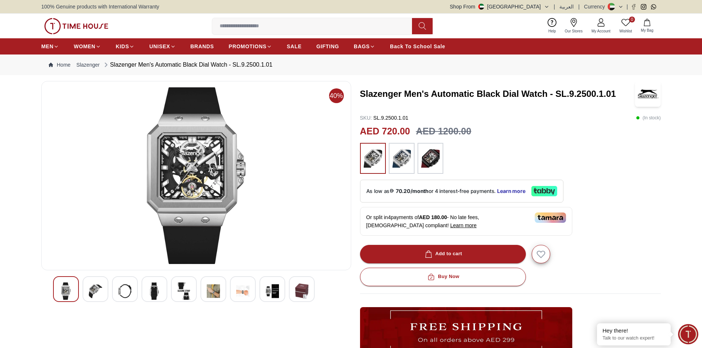
click at [113, 294] on div at bounding box center [125, 289] width 26 height 26
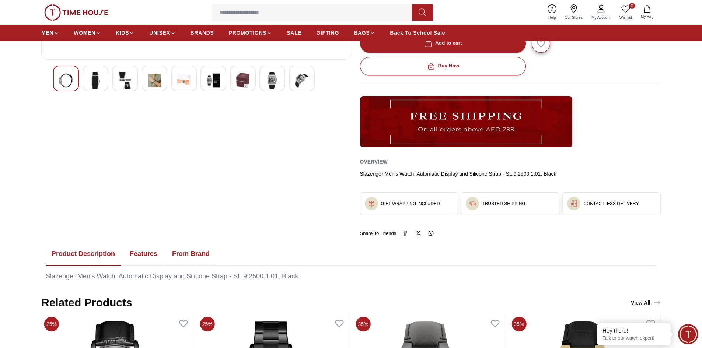
scroll to position [110, 0]
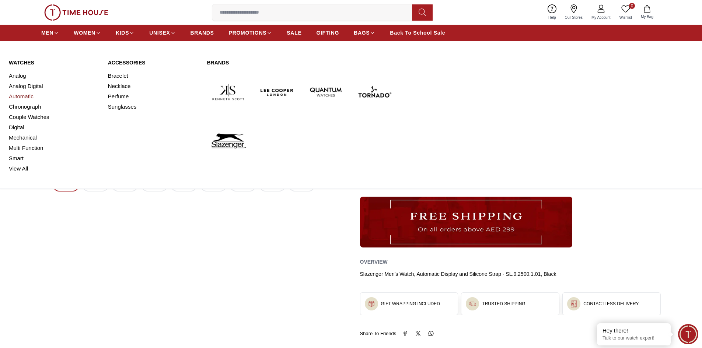
click at [26, 96] on link "Automatic" at bounding box center [54, 96] width 90 height 10
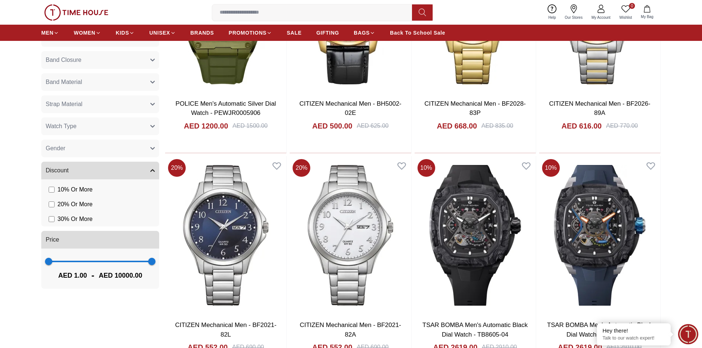
scroll to position [405, 0]
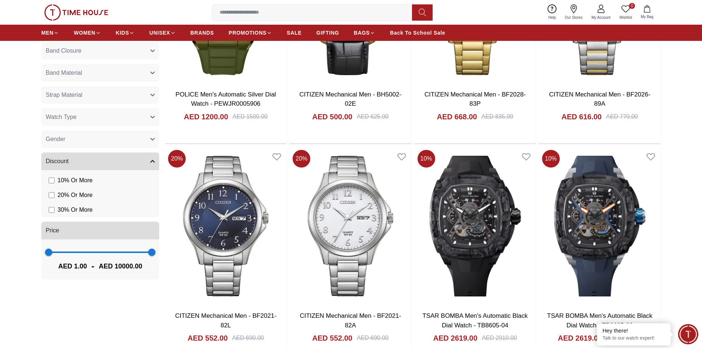
click at [101, 120] on button "Watch Type" at bounding box center [100, 117] width 118 height 18
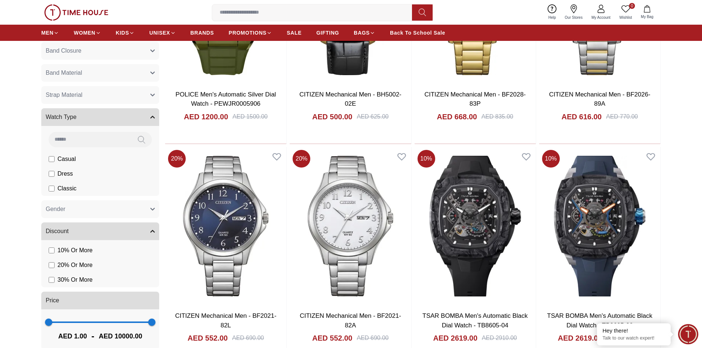
click at [101, 120] on button "Watch Type" at bounding box center [100, 117] width 118 height 18
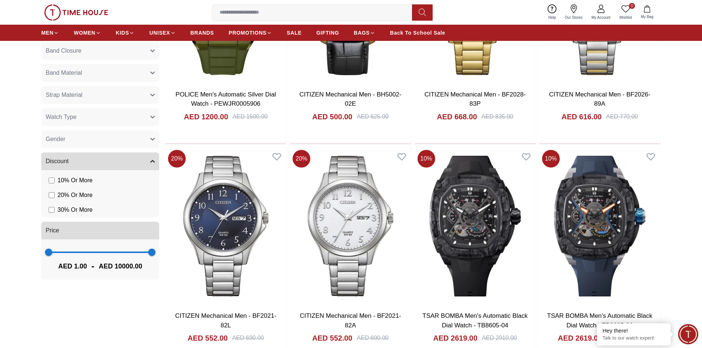
click at [101, 101] on button "Strap Material" at bounding box center [100, 95] width 118 height 18
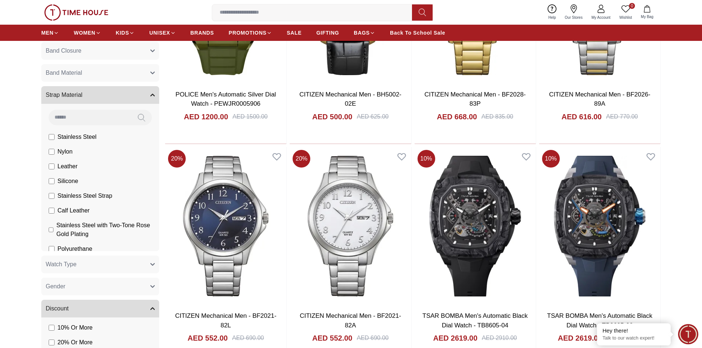
click at [101, 101] on button "Strap Material" at bounding box center [100, 95] width 118 height 18
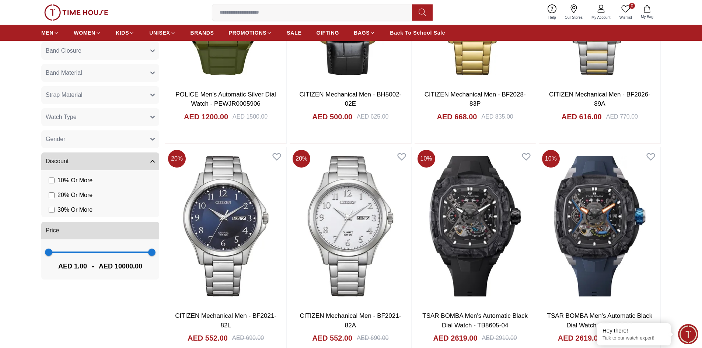
click at [96, 140] on button "Gender" at bounding box center [100, 139] width 118 height 18
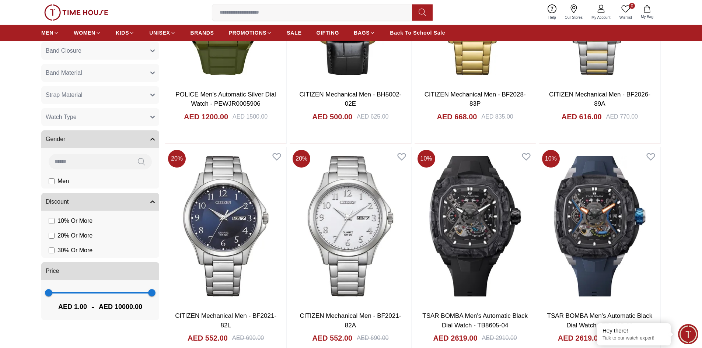
click at [96, 140] on button "Gender" at bounding box center [100, 139] width 118 height 18
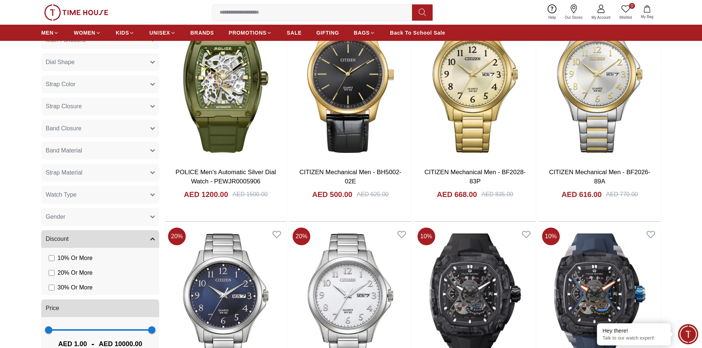
scroll to position [221, 0]
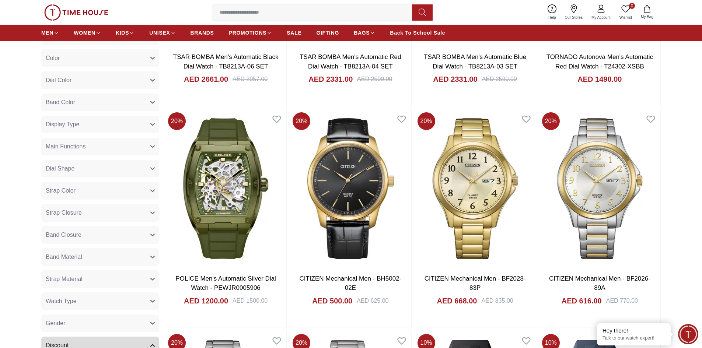
click at [81, 13] on img at bounding box center [76, 12] width 64 height 16
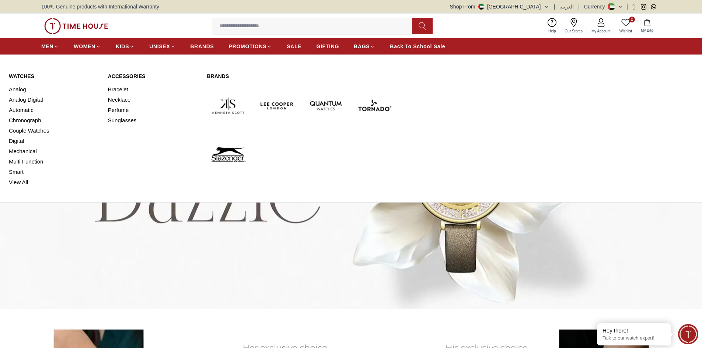
click at [26, 74] on link "Watches" at bounding box center [54, 76] width 90 height 7
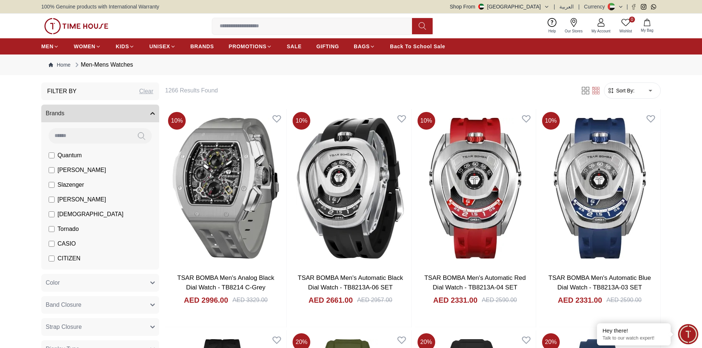
click at [152, 111] on button "Brands" at bounding box center [100, 114] width 118 height 18
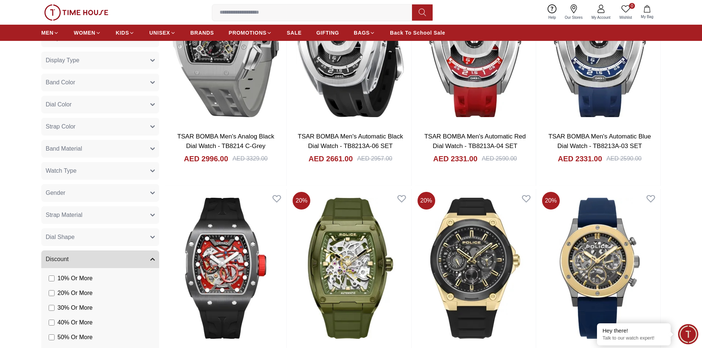
scroll to position [147, 0]
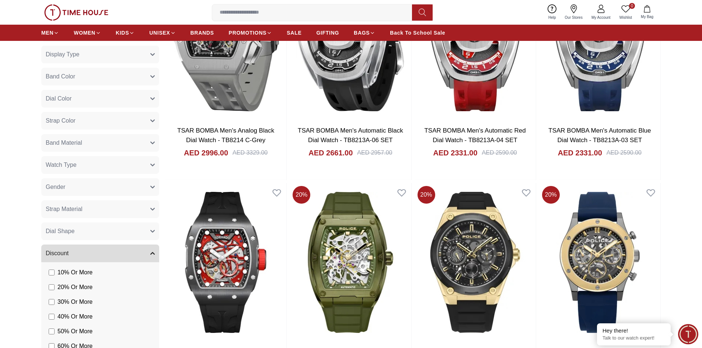
click at [110, 232] on button "Dial Shape" at bounding box center [100, 231] width 118 height 18
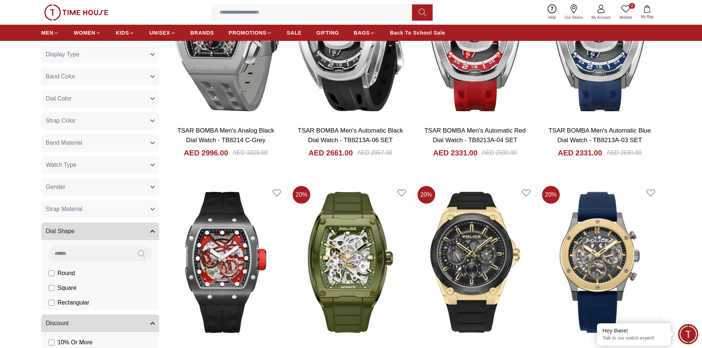
click at [0, 0] on span "Square" at bounding box center [0, 0] width 0 height 0
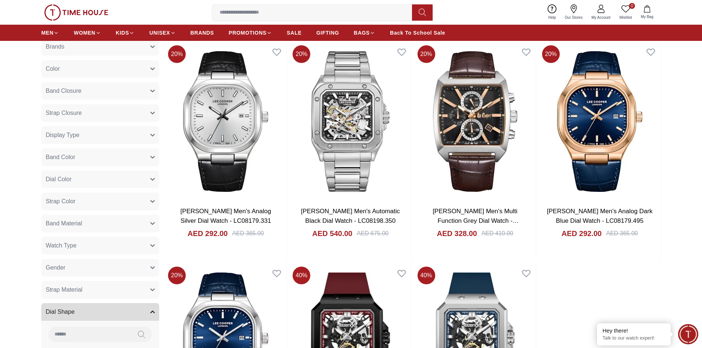
scroll to position [37, 0]
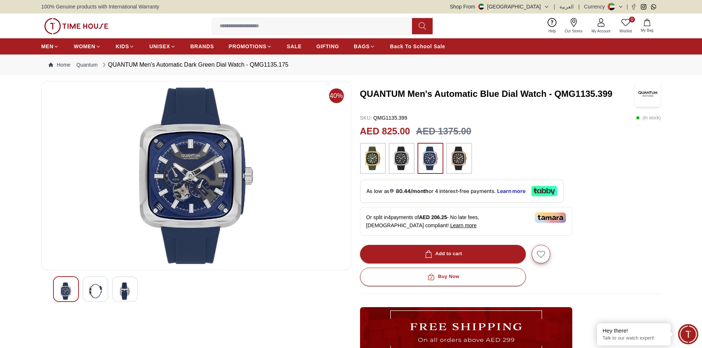
click at [97, 295] on img at bounding box center [95, 290] width 13 height 17
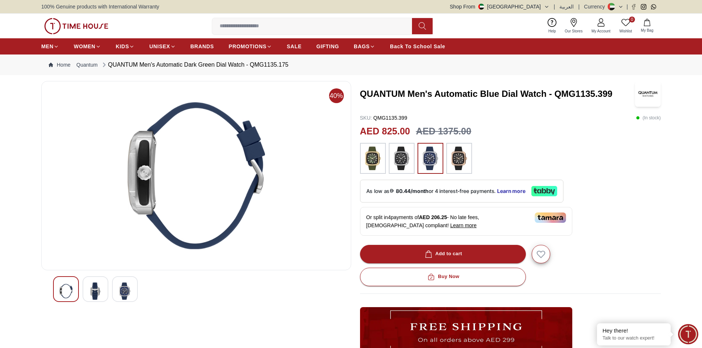
click at [127, 291] on img at bounding box center [124, 290] width 13 height 17
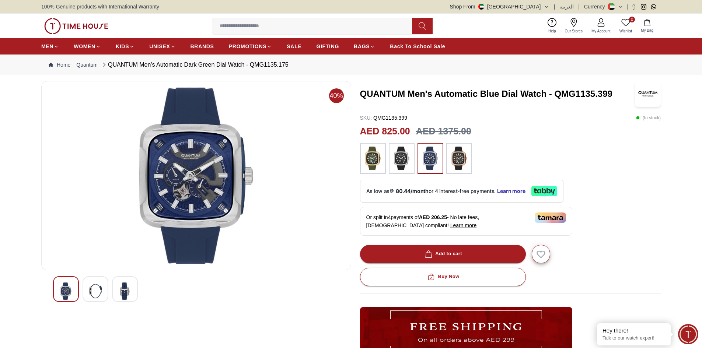
click at [203, 191] on img at bounding box center [196, 175] width 297 height 177
click at [75, 291] on div at bounding box center [66, 289] width 26 height 26
click at [189, 161] on img at bounding box center [196, 175] width 297 height 177
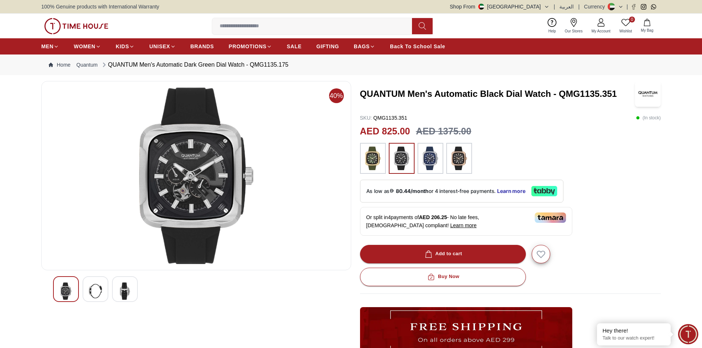
click at [368, 163] on img at bounding box center [372, 159] width 18 height 24
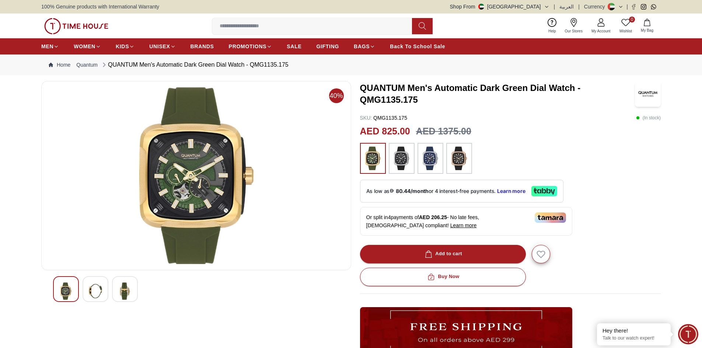
click at [405, 169] on img at bounding box center [401, 159] width 18 height 24
click at [402, 165] on img at bounding box center [401, 159] width 18 height 24
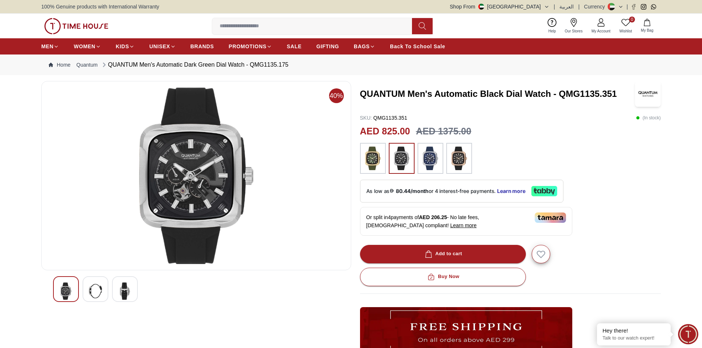
click at [430, 163] on img at bounding box center [430, 159] width 18 height 24
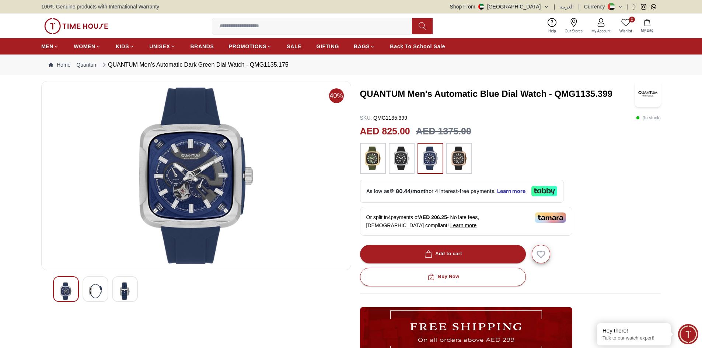
click at [403, 164] on img at bounding box center [401, 159] width 18 height 24
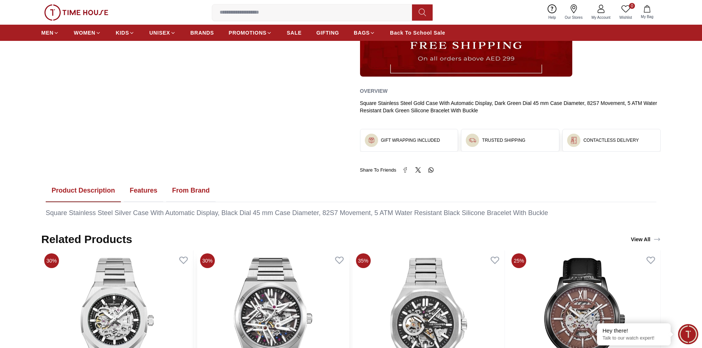
scroll to position [295, 0]
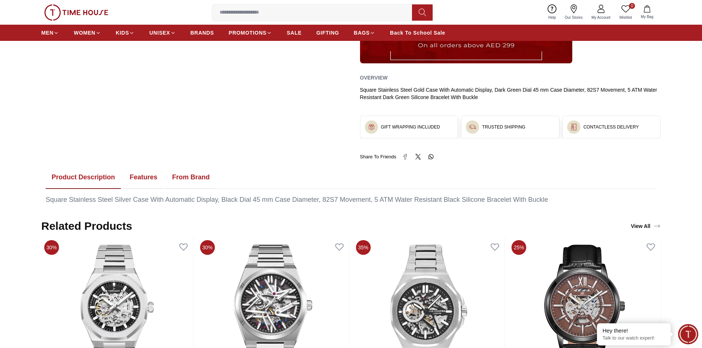
click at [161, 173] on button "Features" at bounding box center [143, 177] width 39 height 23
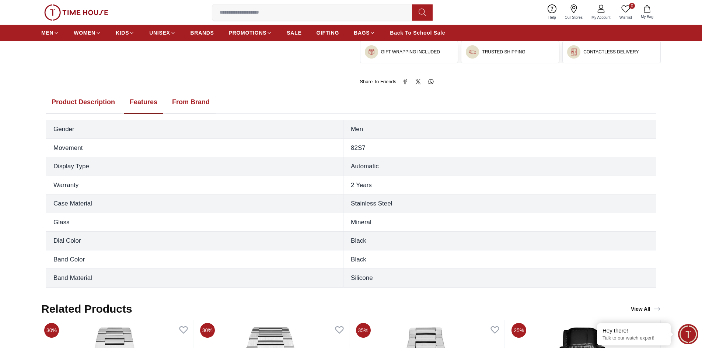
scroll to position [368, 0]
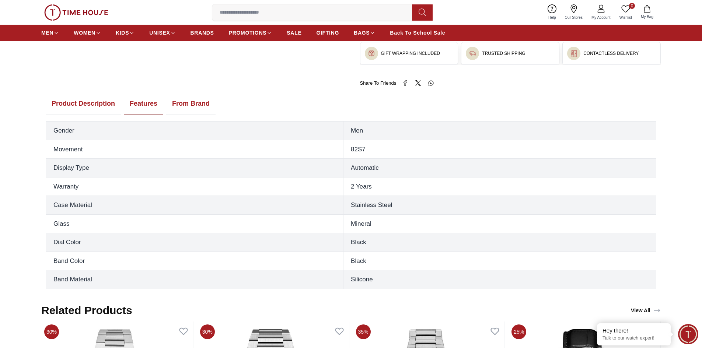
click at [96, 105] on button "Product Description" at bounding box center [83, 103] width 75 height 23
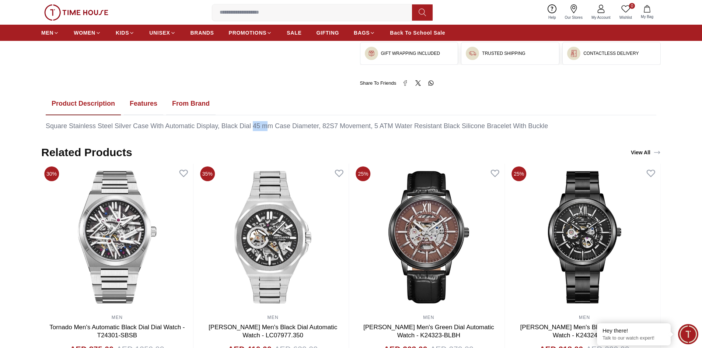
drag, startPoint x: 254, startPoint y: 127, endPoint x: 270, endPoint y: 127, distance: 16.2
click at [270, 127] on div "Square Stainless Steel Silver Case With Automatic Display, Black Dial 45 mm Cas…" at bounding box center [351, 126] width 610 height 10
click at [145, 105] on button "Features" at bounding box center [143, 103] width 39 height 23
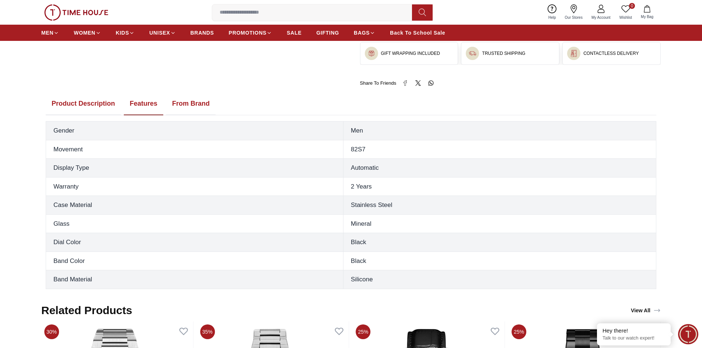
click at [186, 105] on button "From Brand" at bounding box center [190, 103] width 49 height 23
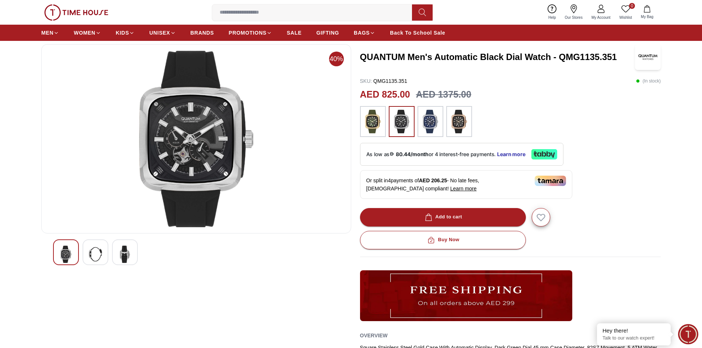
scroll to position [0, 0]
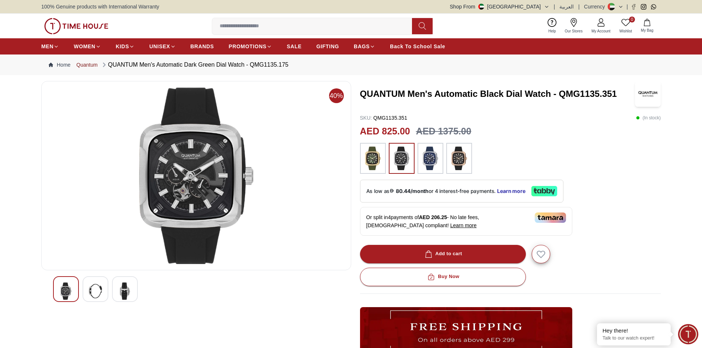
click at [93, 65] on link "Quantum" at bounding box center [86, 64] width 21 height 7
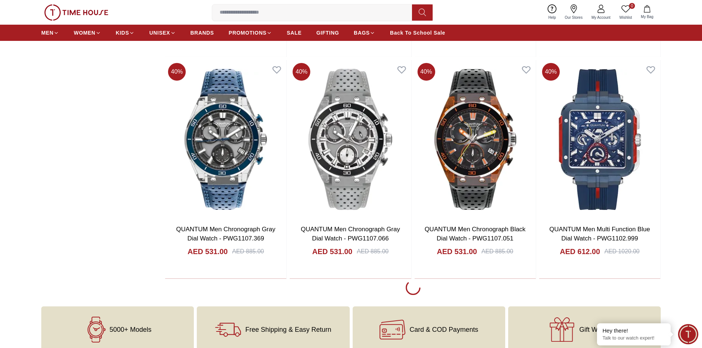
scroll to position [1252, 0]
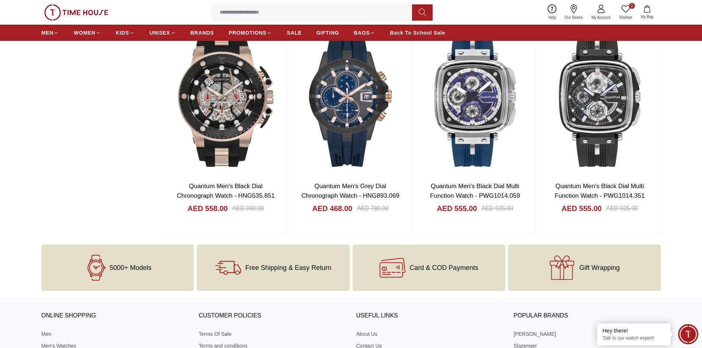
scroll to position [2615, 0]
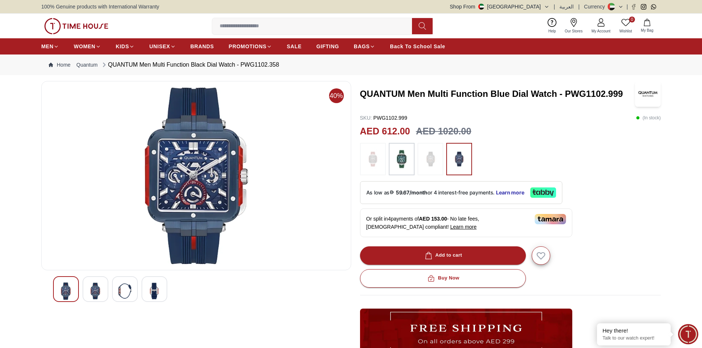
click at [92, 295] on img at bounding box center [95, 290] width 13 height 17
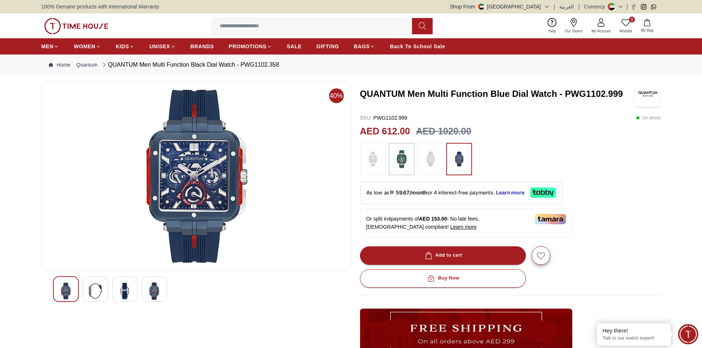
click at [117, 295] on div at bounding box center [125, 289] width 26 height 26
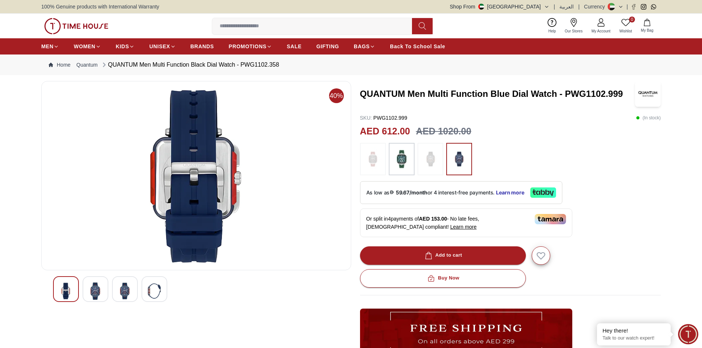
click at [158, 295] on img at bounding box center [154, 290] width 13 height 17
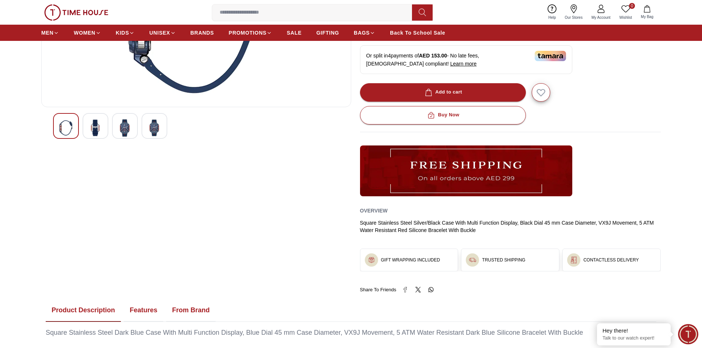
scroll to position [184, 0]
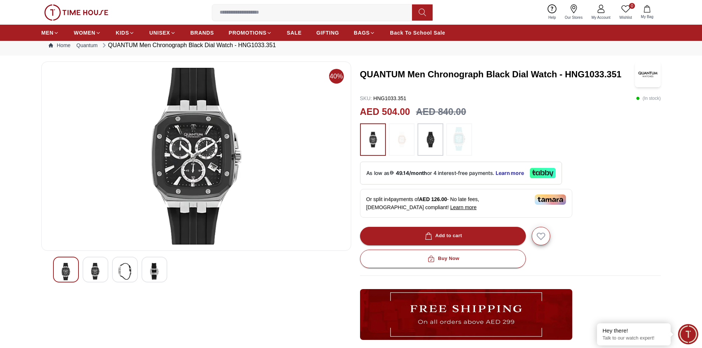
scroll to position [37, 0]
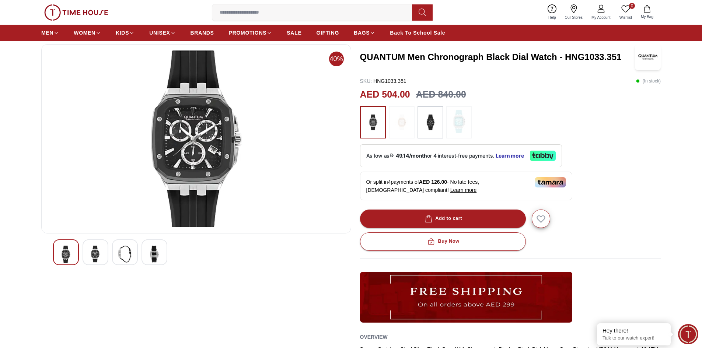
click at [95, 250] on img at bounding box center [95, 254] width 13 height 17
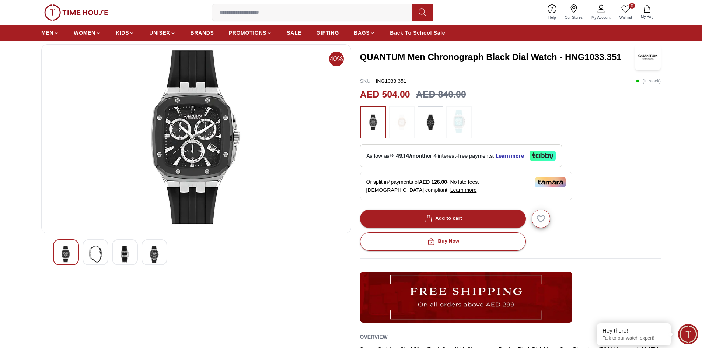
click at [126, 257] on img at bounding box center [124, 254] width 13 height 17
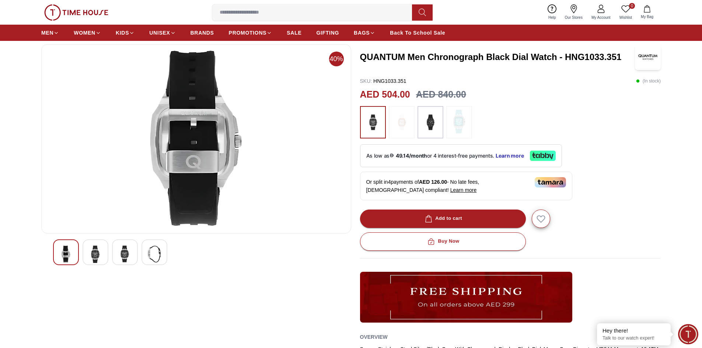
click at [144, 257] on div at bounding box center [154, 252] width 26 height 26
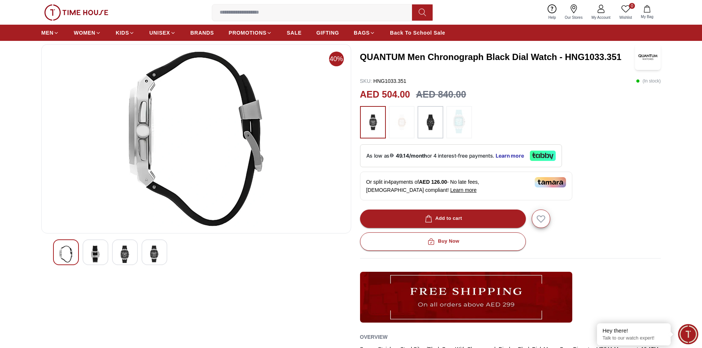
click at [123, 257] on img at bounding box center [124, 254] width 13 height 17
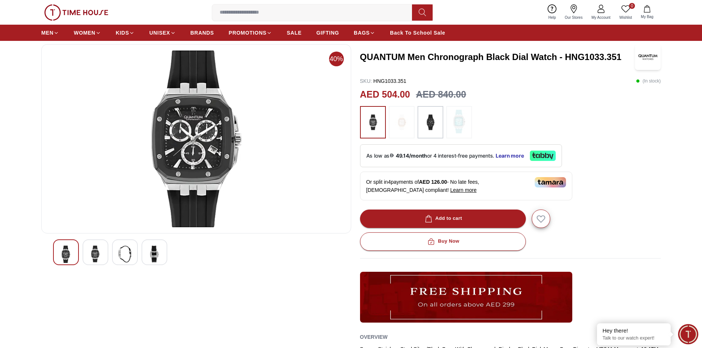
click at [103, 258] on div at bounding box center [95, 252] width 26 height 26
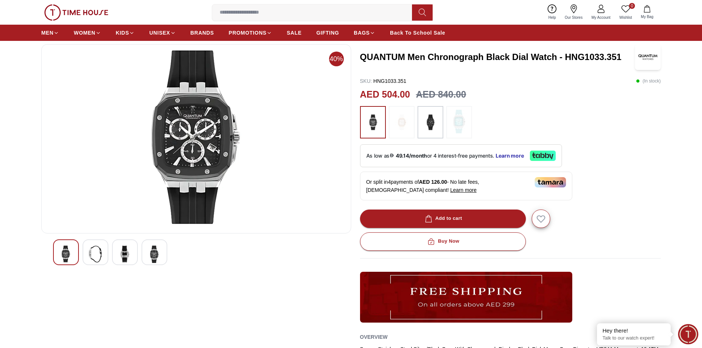
click at [73, 259] on div at bounding box center [66, 252] width 26 height 26
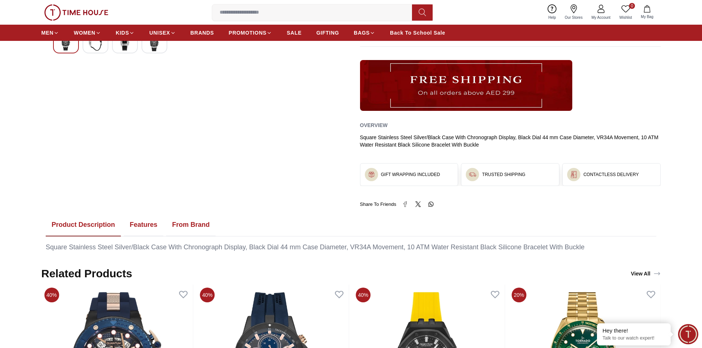
scroll to position [295, 0]
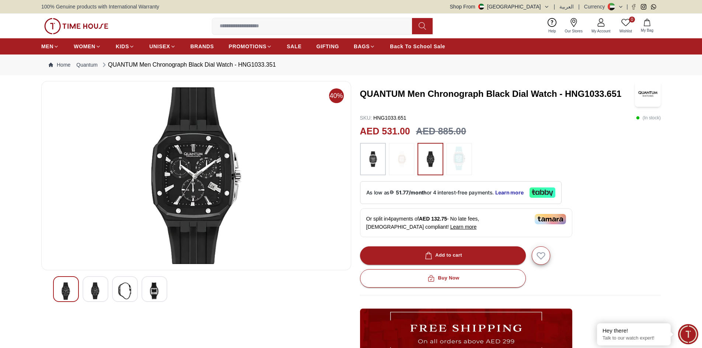
click at [92, 290] on img at bounding box center [95, 290] width 13 height 17
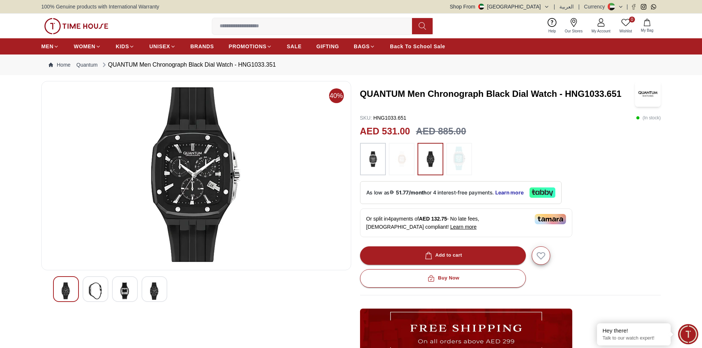
click at [131, 292] on img at bounding box center [124, 290] width 13 height 17
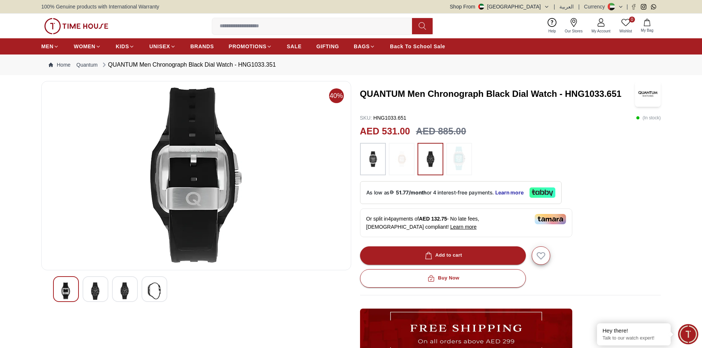
click at [155, 293] on img at bounding box center [154, 290] width 13 height 17
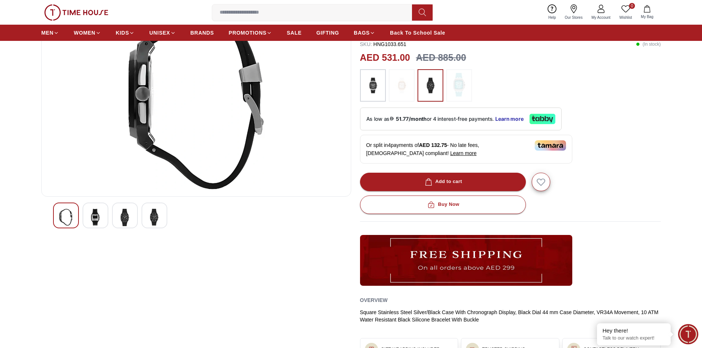
scroll to position [37, 0]
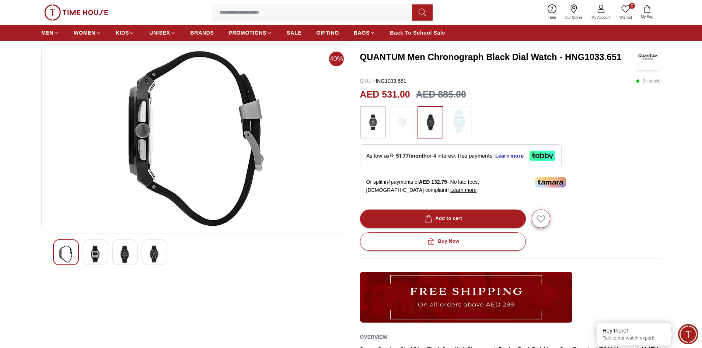
click at [123, 255] on img at bounding box center [124, 254] width 13 height 17
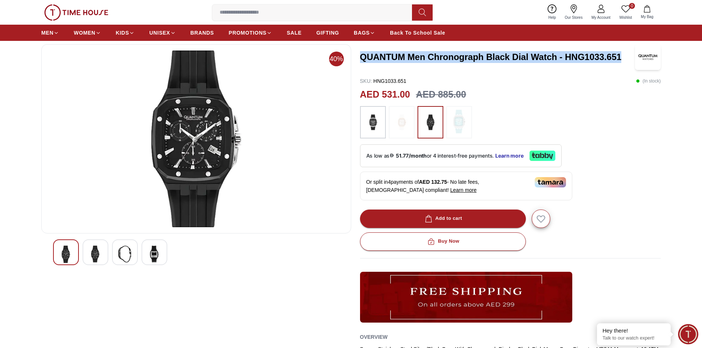
drag, startPoint x: 623, startPoint y: 57, endPoint x: 362, endPoint y: 61, distance: 260.8
click at [362, 61] on h3 "QUANTUM Men Chronograph Black Dial Watch - HNG1033.651" at bounding box center [497, 57] width 275 height 12
